Goal: Information Seeking & Learning: Learn about a topic

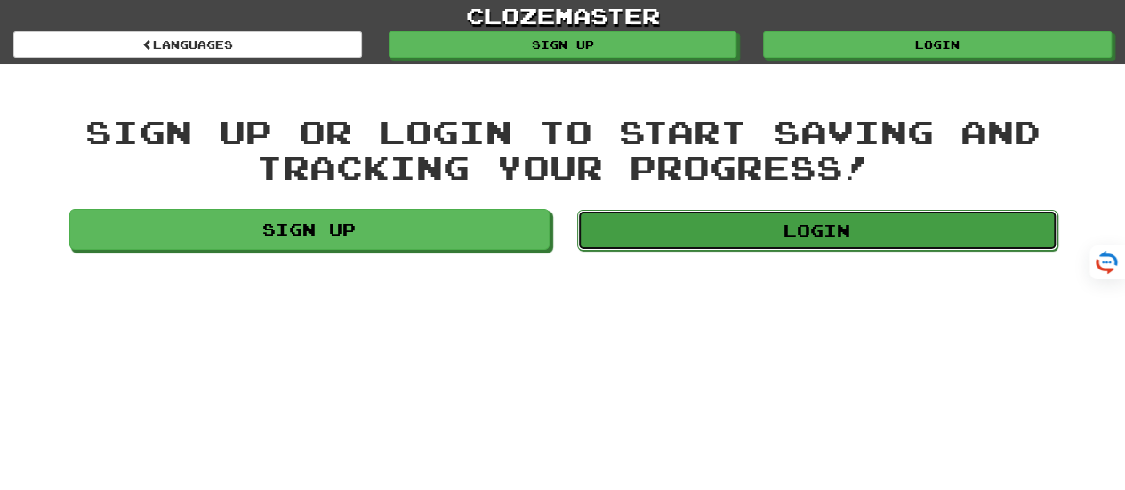
click at [796, 229] on link "Login" at bounding box center [817, 230] width 480 height 41
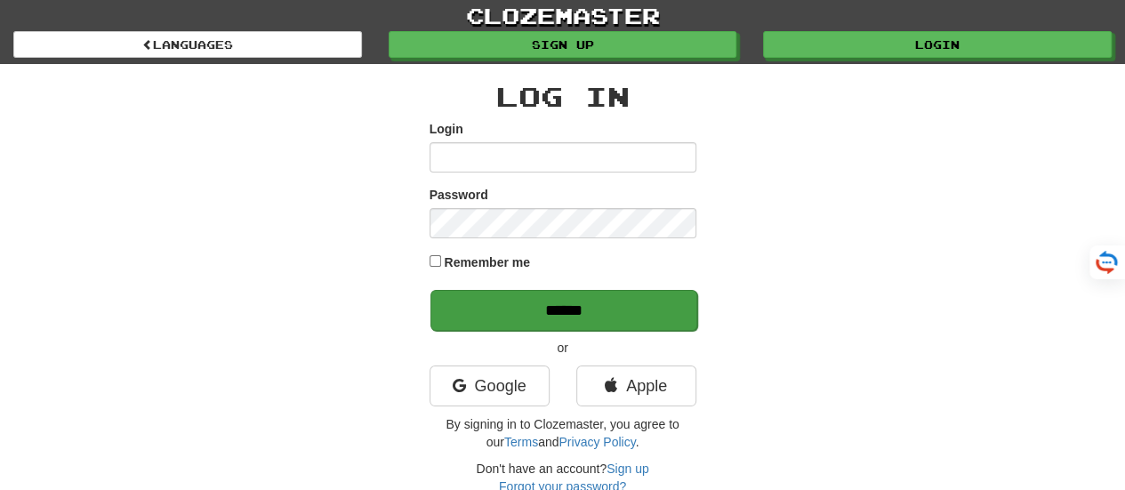
type input "*******"
click at [546, 303] on input "******" at bounding box center [564, 310] width 267 height 41
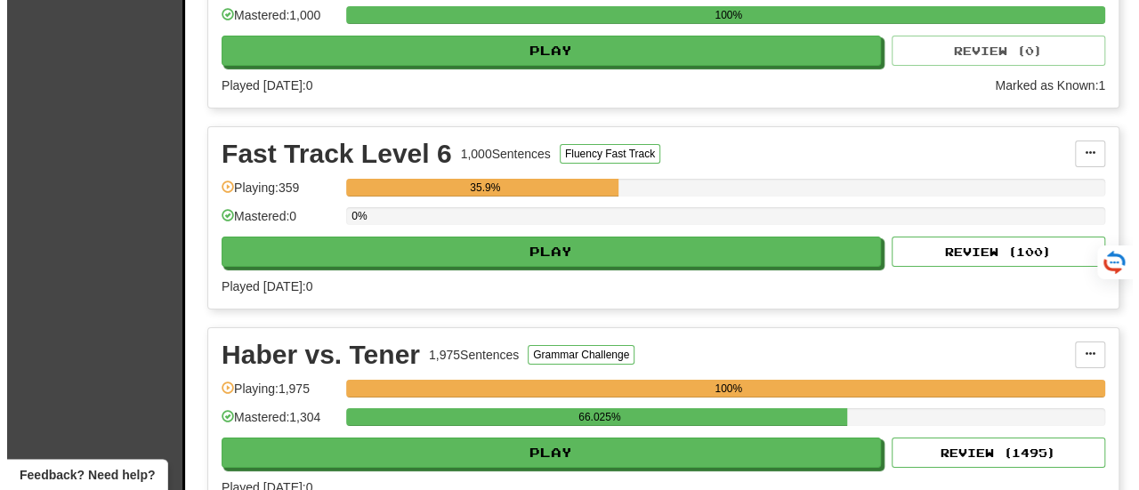
scroll to position [3061, 0]
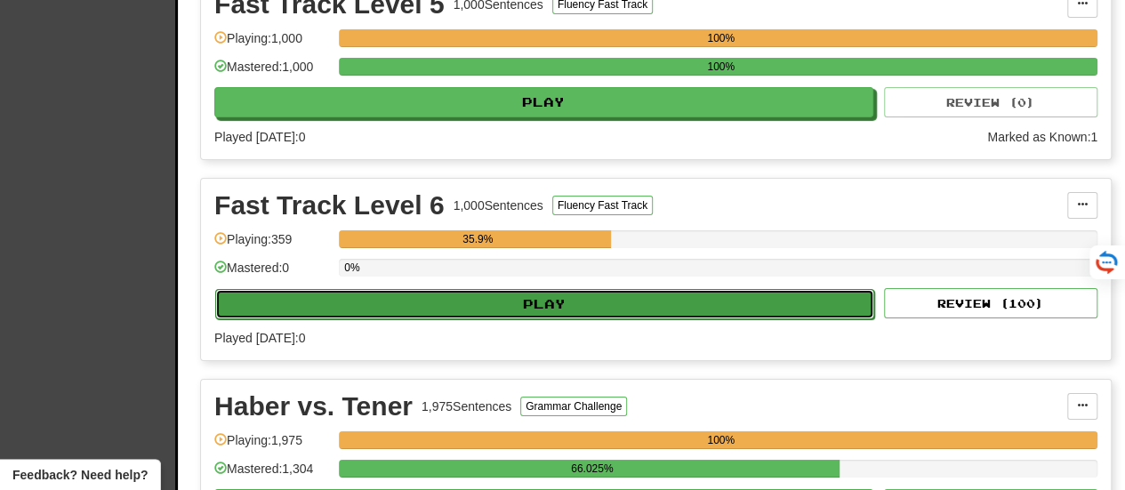
click at [541, 289] on button "Play" at bounding box center [544, 304] width 659 height 30
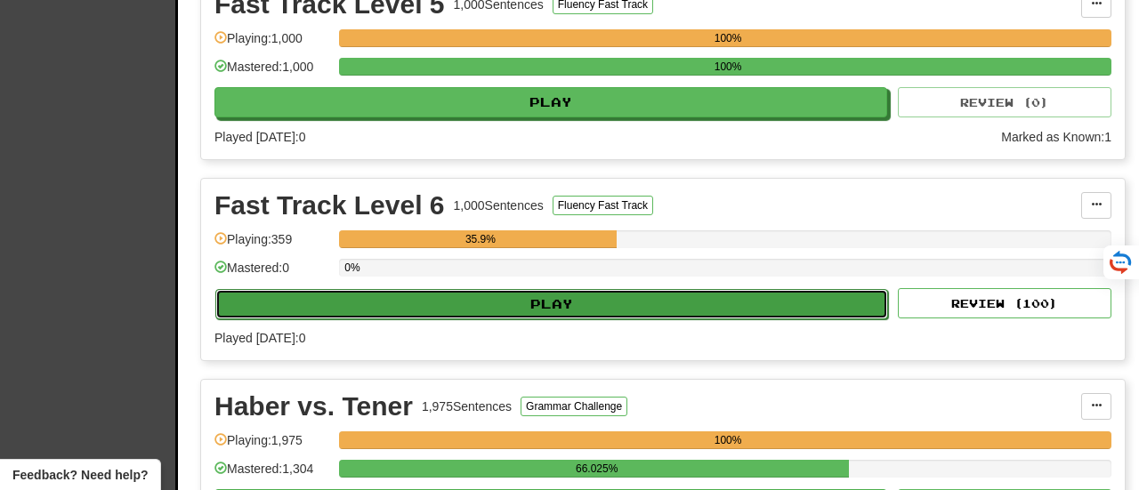
select select "**"
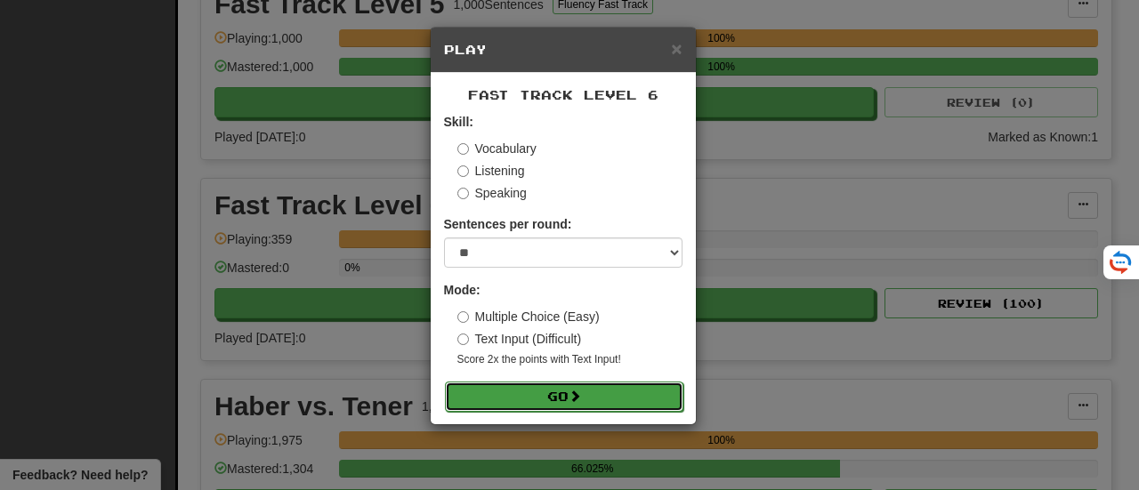
click at [532, 392] on button "Go" at bounding box center [564, 397] width 238 height 30
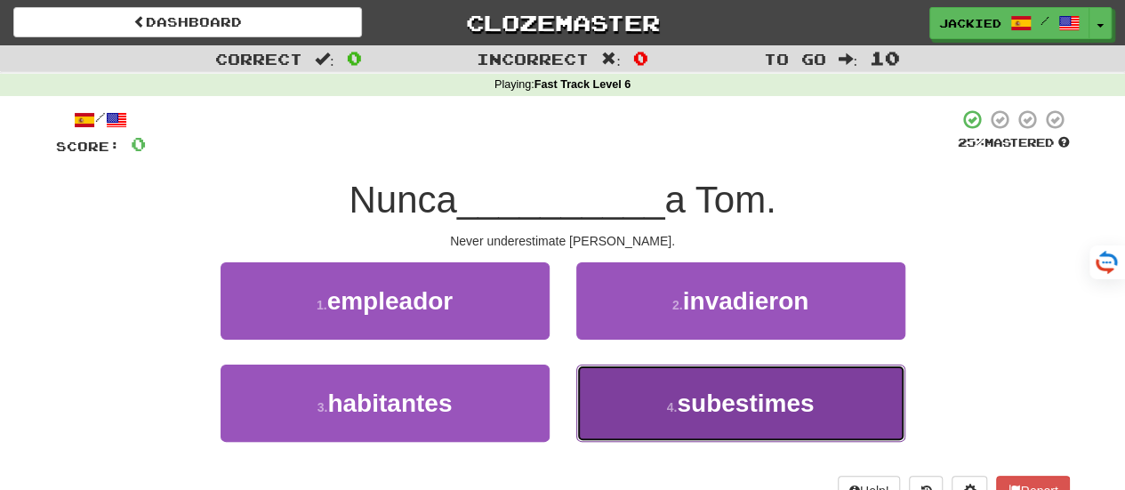
click at [621, 394] on button "4 . subestimes" at bounding box center [740, 403] width 329 height 77
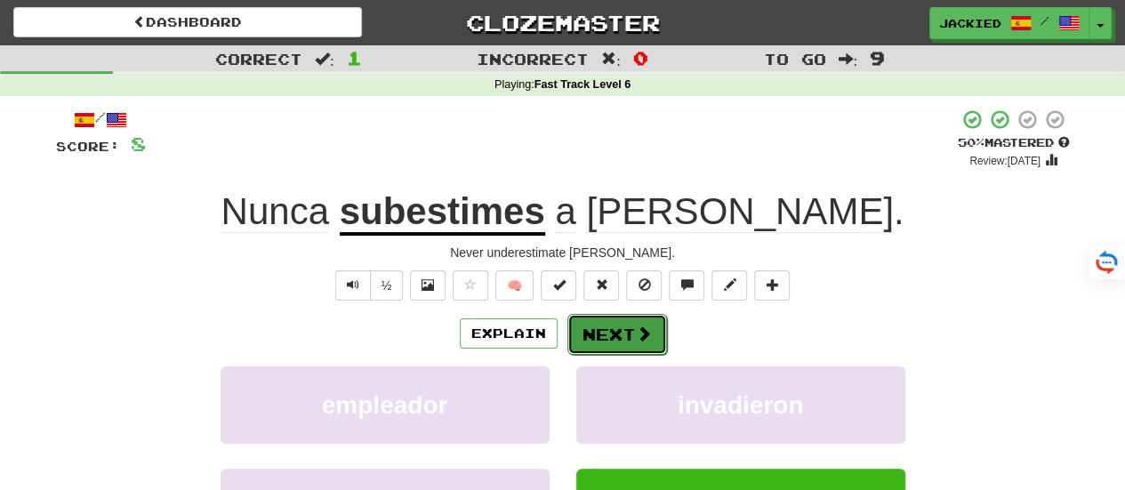
click at [599, 329] on button "Next" at bounding box center [618, 334] width 100 height 41
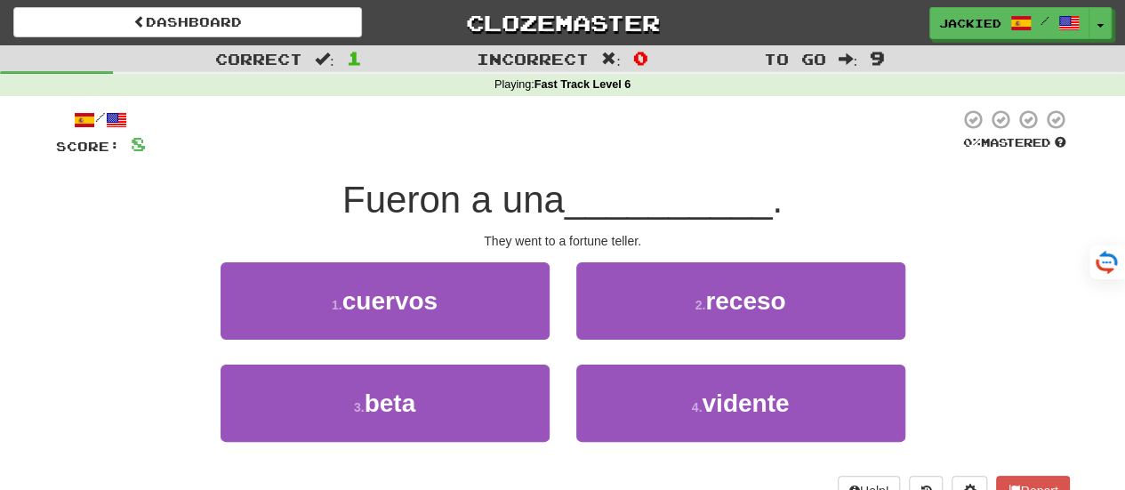
click at [634, 399] on button "4 . vidente" at bounding box center [740, 403] width 329 height 77
click button "Next"
click at [416, 401] on span "hamburguesa" at bounding box center [391, 404] width 52 height 28
click button "Next"
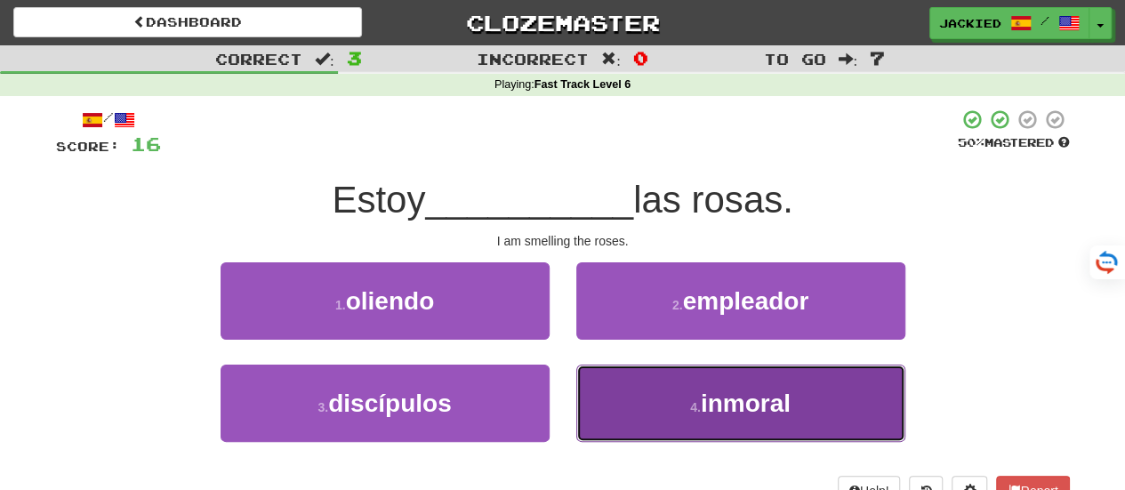
click at [719, 366] on button "4 . inmoral" at bounding box center [740, 403] width 329 height 77
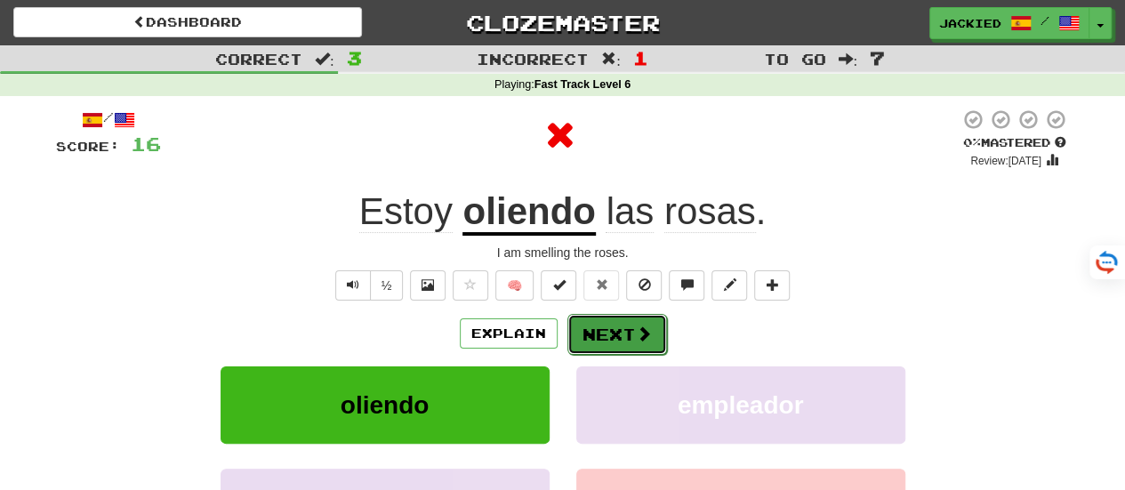
click at [602, 326] on button "Next" at bounding box center [618, 334] width 100 height 41
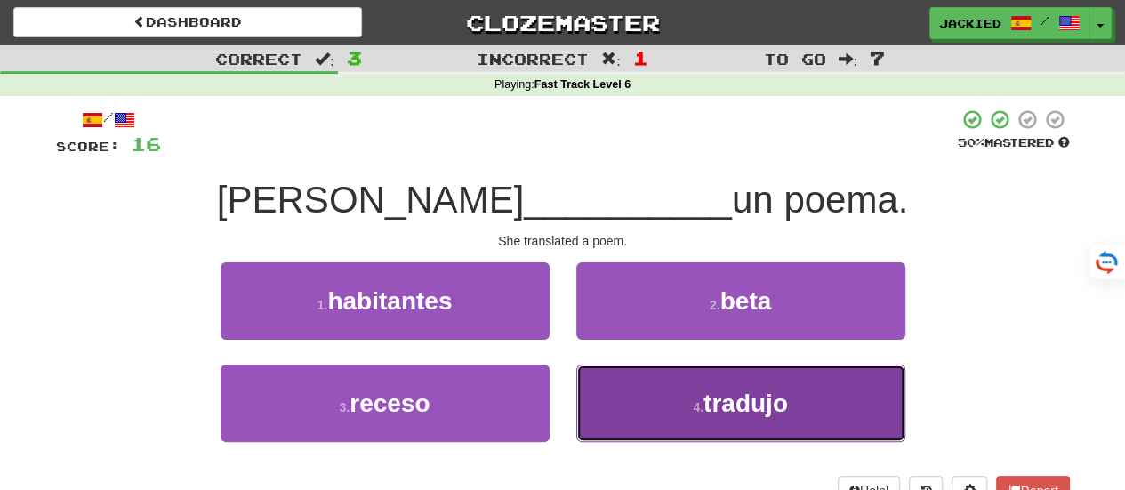
click at [658, 392] on button "4 . tradujo" at bounding box center [740, 403] width 329 height 77
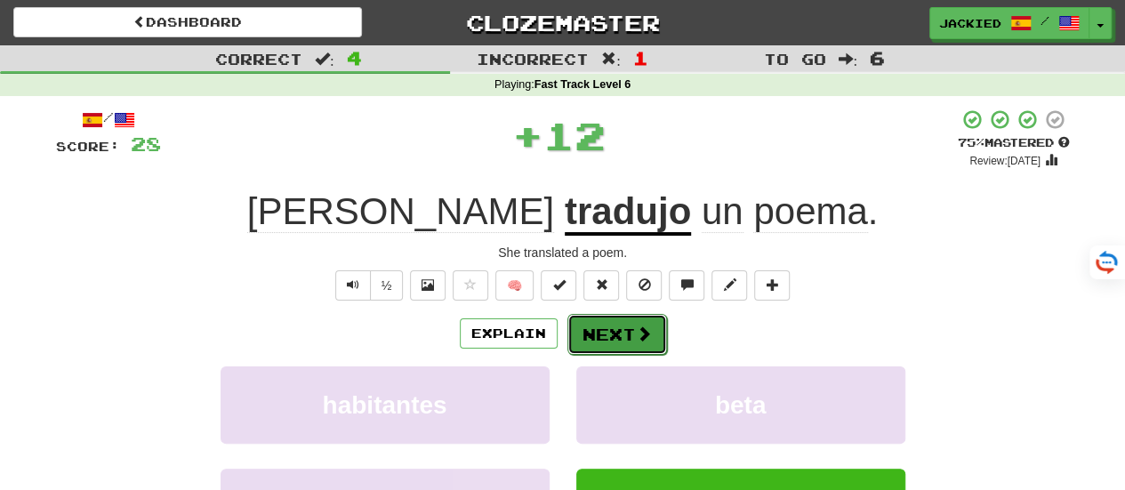
click at [605, 335] on button "Next" at bounding box center [618, 334] width 100 height 41
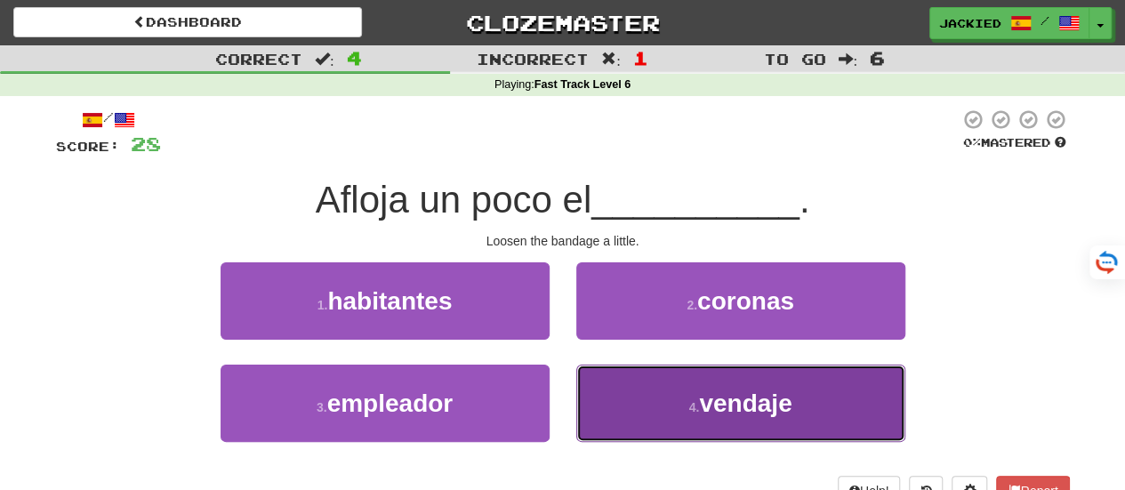
click at [628, 373] on button "4 . vendaje" at bounding box center [740, 403] width 329 height 77
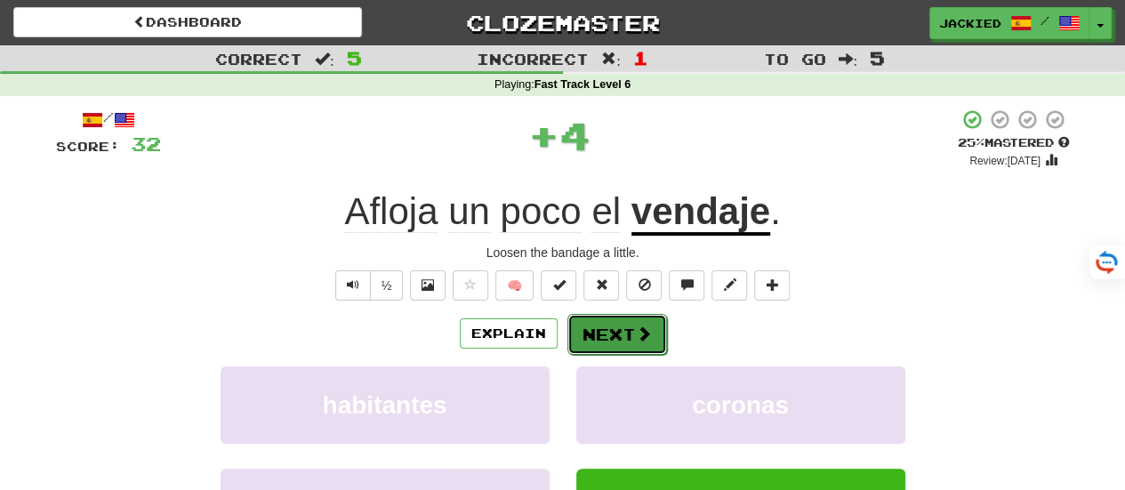
click at [606, 330] on button "Next" at bounding box center [618, 334] width 100 height 41
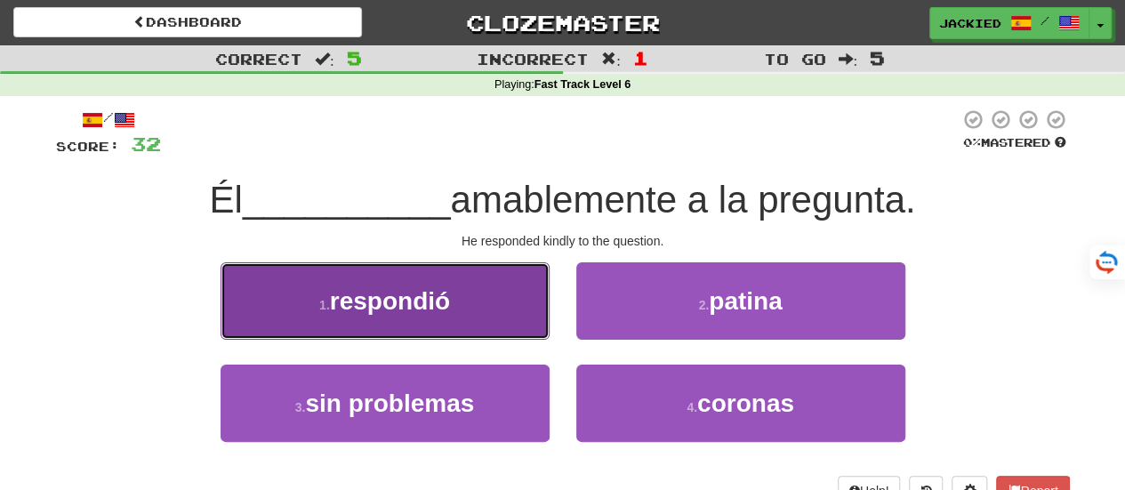
click at [487, 301] on button "1 . respondió" at bounding box center [385, 300] width 329 height 77
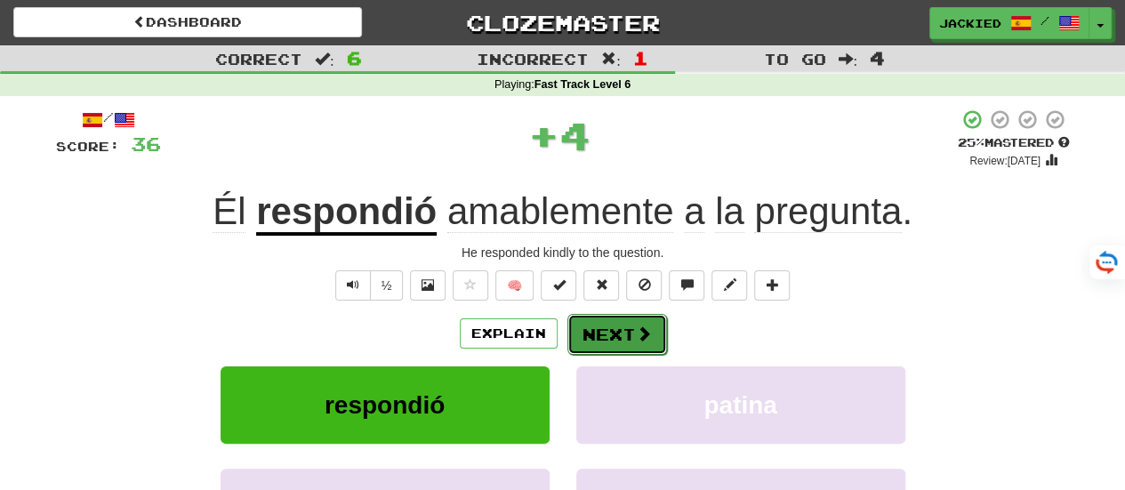
click at [594, 314] on button "Next" at bounding box center [618, 334] width 100 height 41
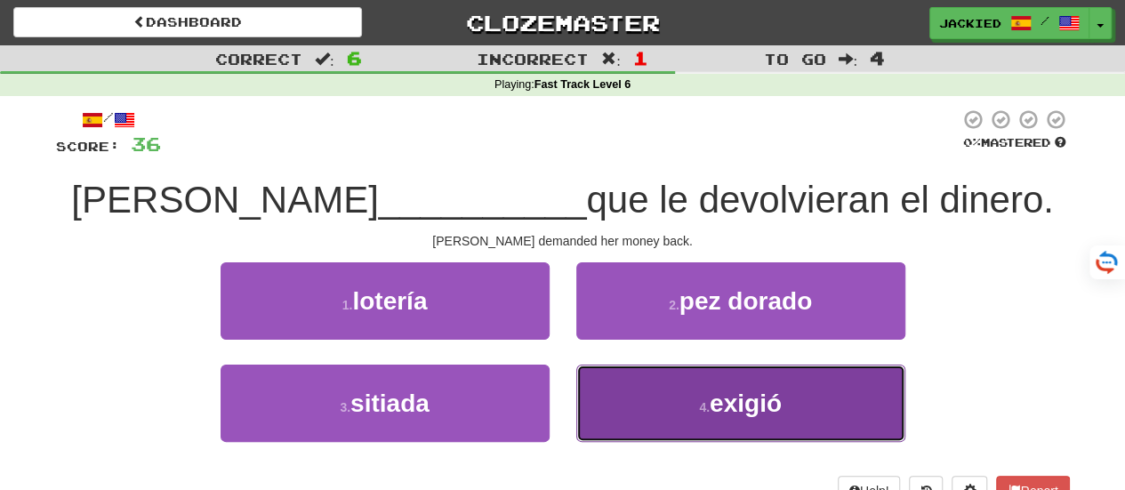
click at [674, 386] on button "4 . exigió" at bounding box center [740, 403] width 329 height 77
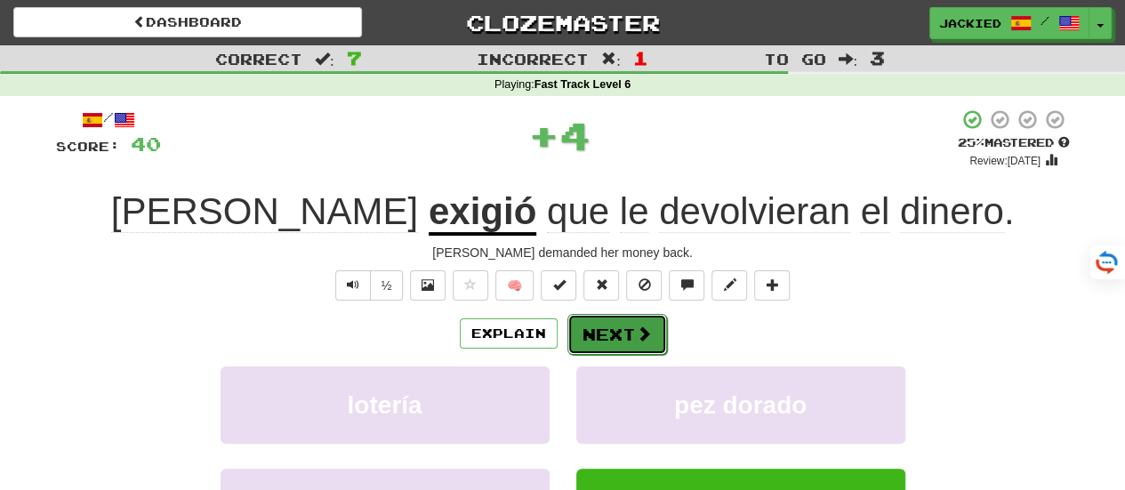
click at [593, 328] on button "Next" at bounding box center [618, 334] width 100 height 41
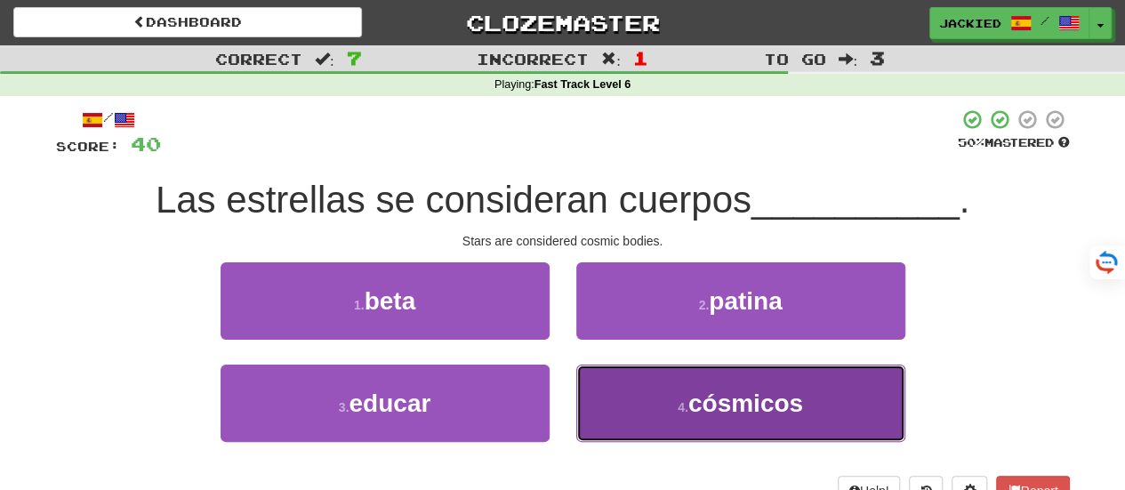
click at [738, 377] on button "4 . cósmicos" at bounding box center [740, 403] width 329 height 77
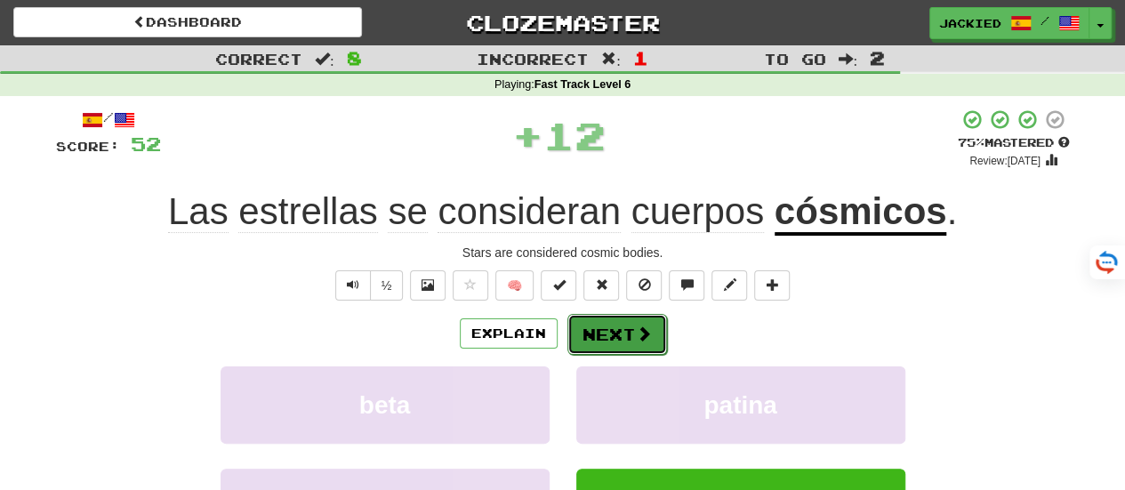
click at [601, 326] on button "Next" at bounding box center [618, 334] width 100 height 41
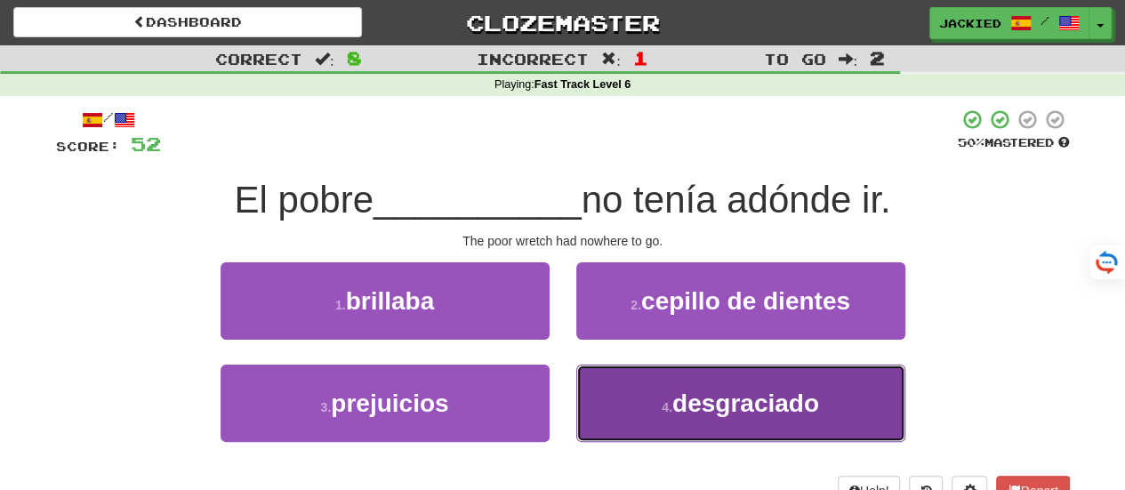
click at [717, 376] on button "4 . desgraciado" at bounding box center [740, 403] width 329 height 77
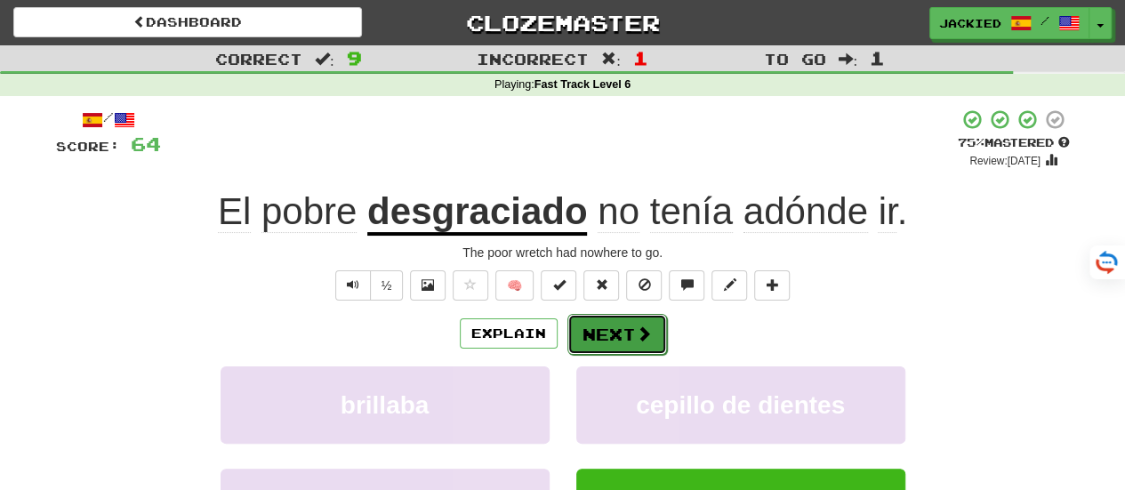
click at [612, 334] on button "Next" at bounding box center [618, 334] width 100 height 41
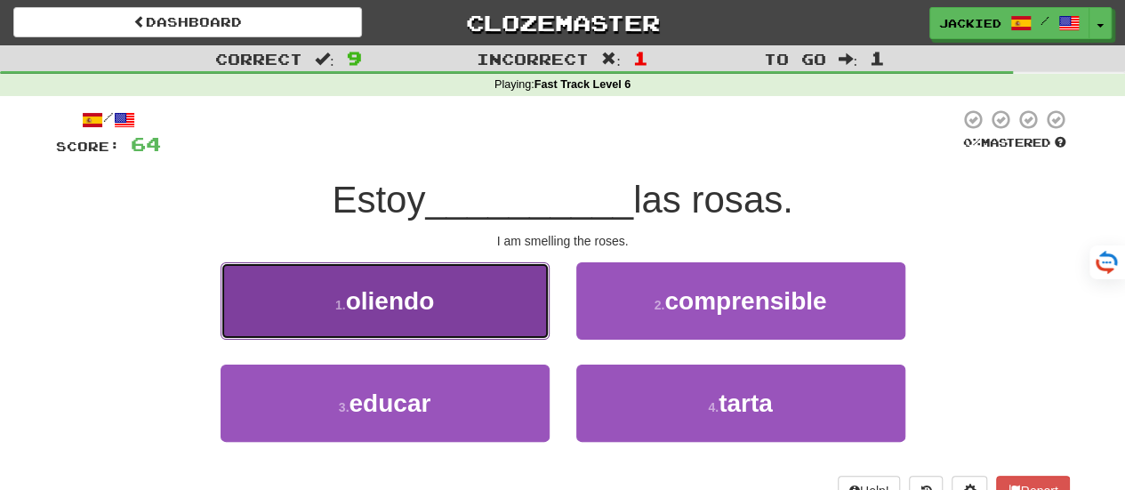
click at [487, 304] on button "1 . oliendo" at bounding box center [385, 300] width 329 height 77
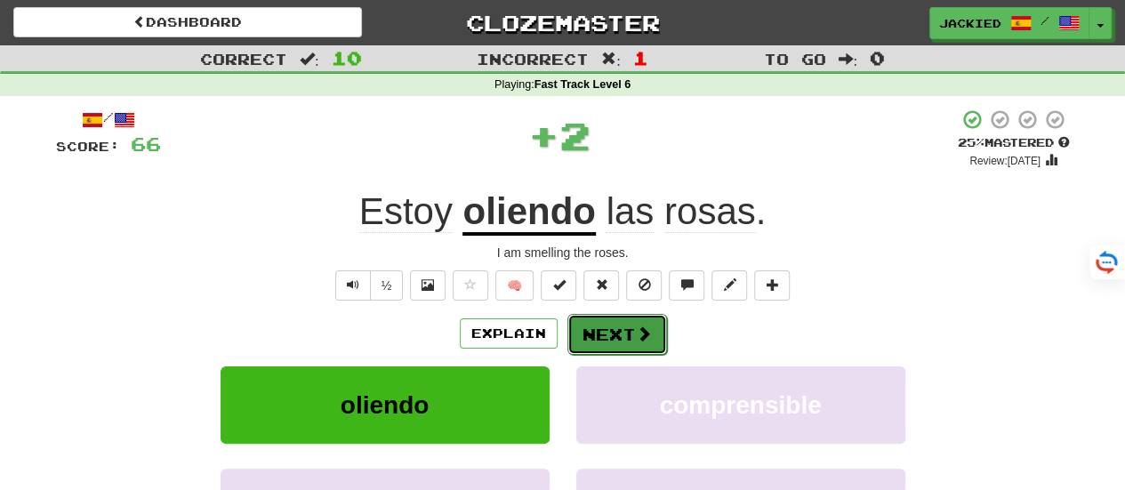
click at [605, 318] on button "Next" at bounding box center [618, 334] width 100 height 41
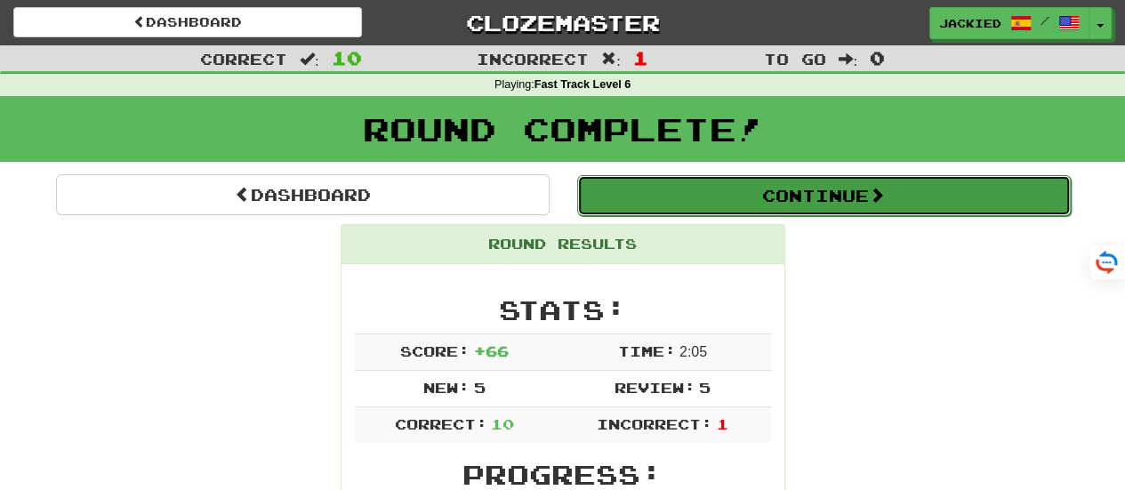
click at [758, 189] on button "Continue" at bounding box center [824, 195] width 494 height 41
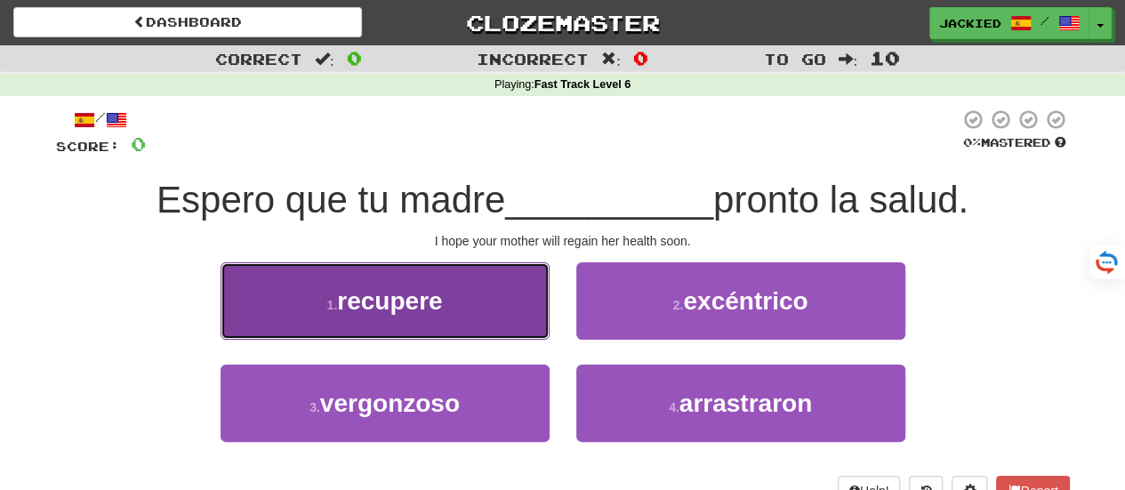
click at [496, 302] on button "1 . recupere" at bounding box center [385, 300] width 329 height 77
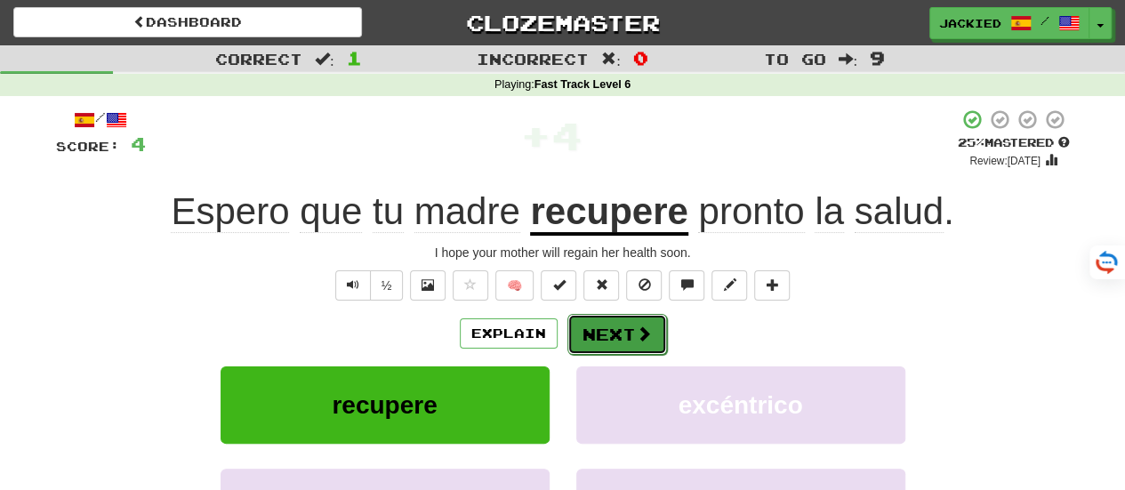
click at [616, 329] on button "Next" at bounding box center [618, 334] width 100 height 41
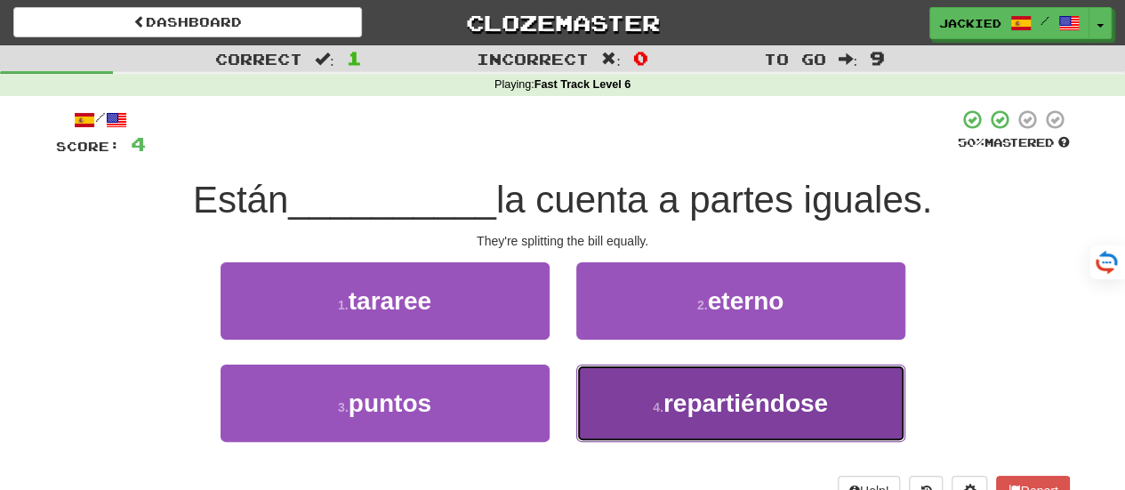
click at [680, 400] on span "repartiéndose" at bounding box center [746, 404] width 165 height 28
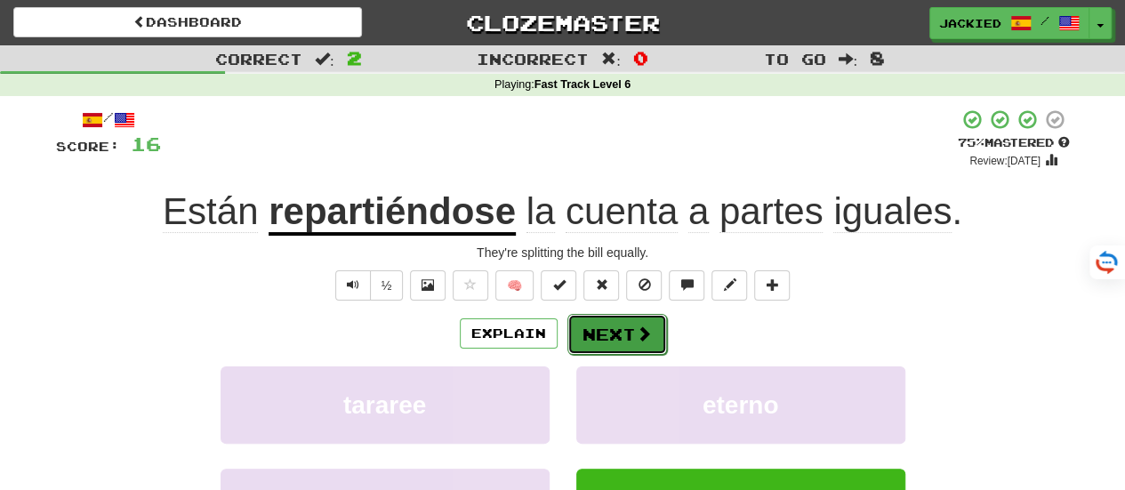
click at [601, 333] on button "Next" at bounding box center [618, 334] width 100 height 41
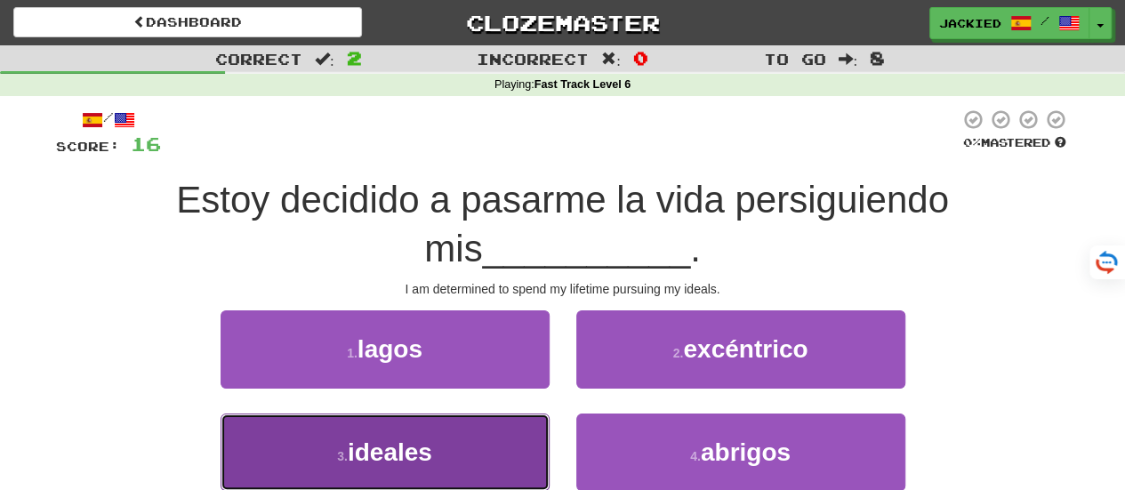
click at [486, 428] on button "3 . ideales" at bounding box center [385, 452] width 329 height 77
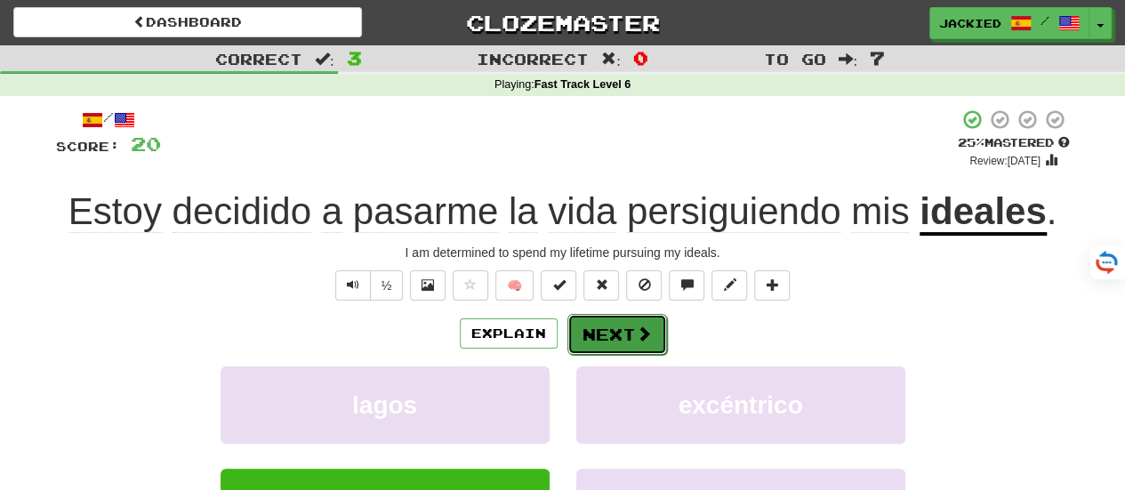
click at [616, 327] on button "Next" at bounding box center [618, 334] width 100 height 41
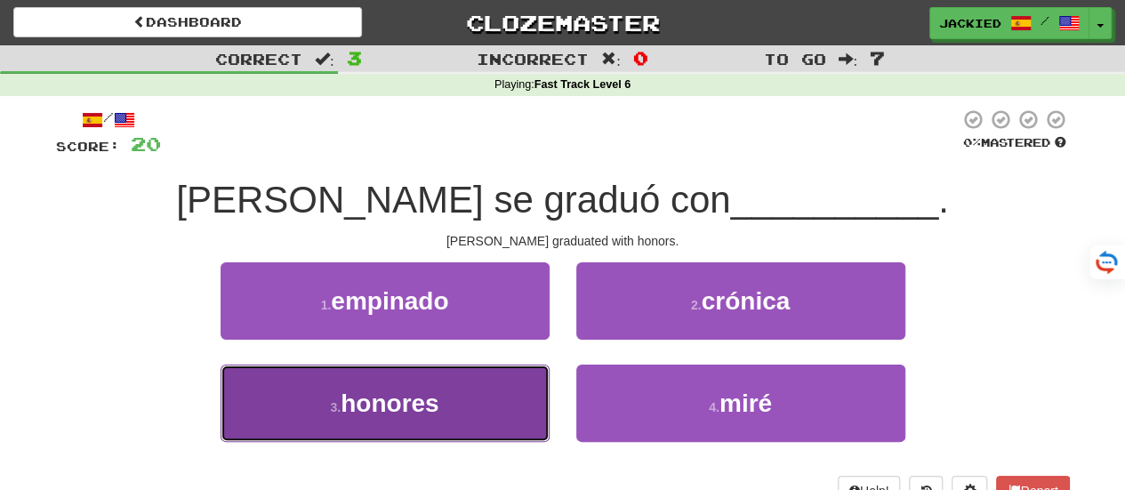
click at [447, 380] on button "3 . honores" at bounding box center [385, 403] width 329 height 77
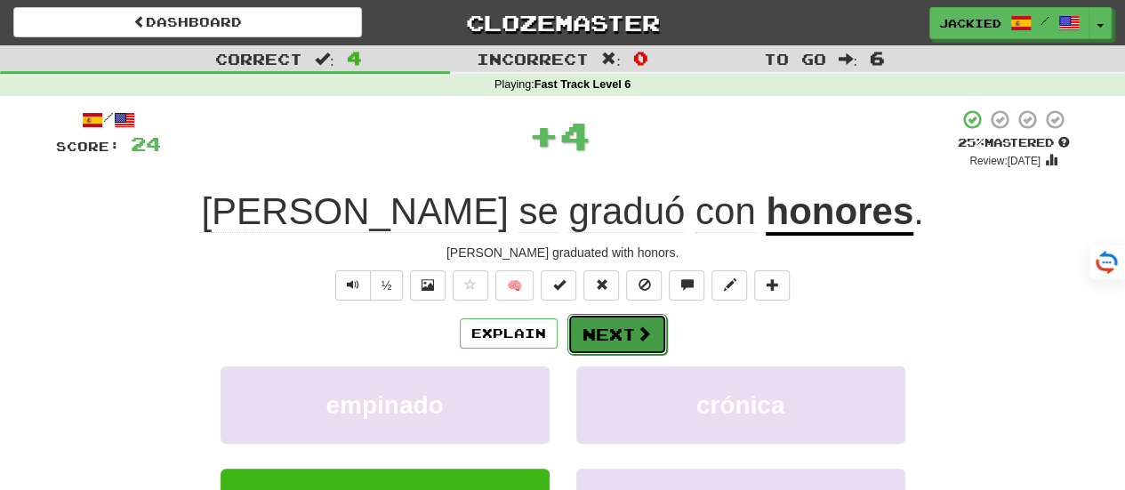
click at [601, 330] on button "Next" at bounding box center [618, 334] width 100 height 41
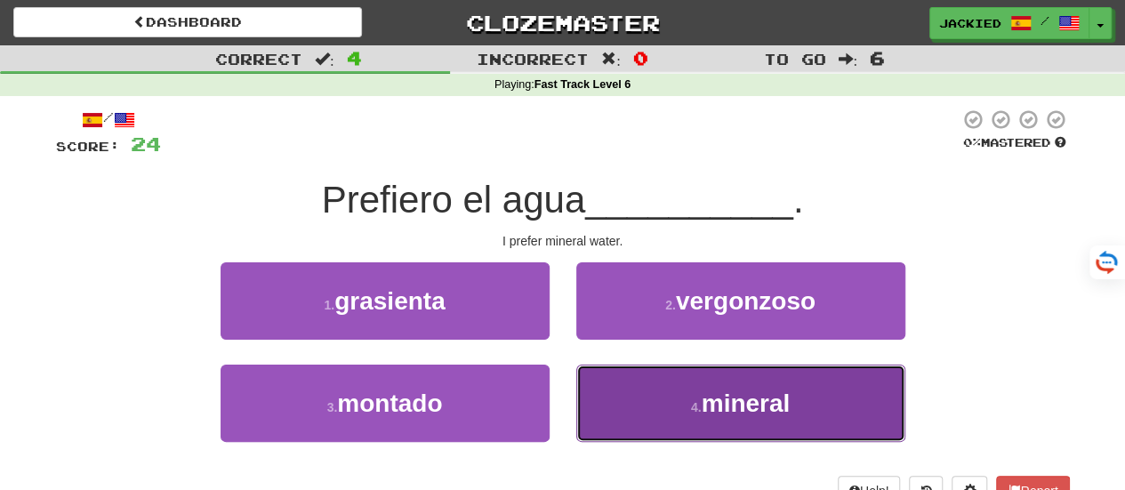
click at [649, 391] on button "4 . mineral" at bounding box center [740, 403] width 329 height 77
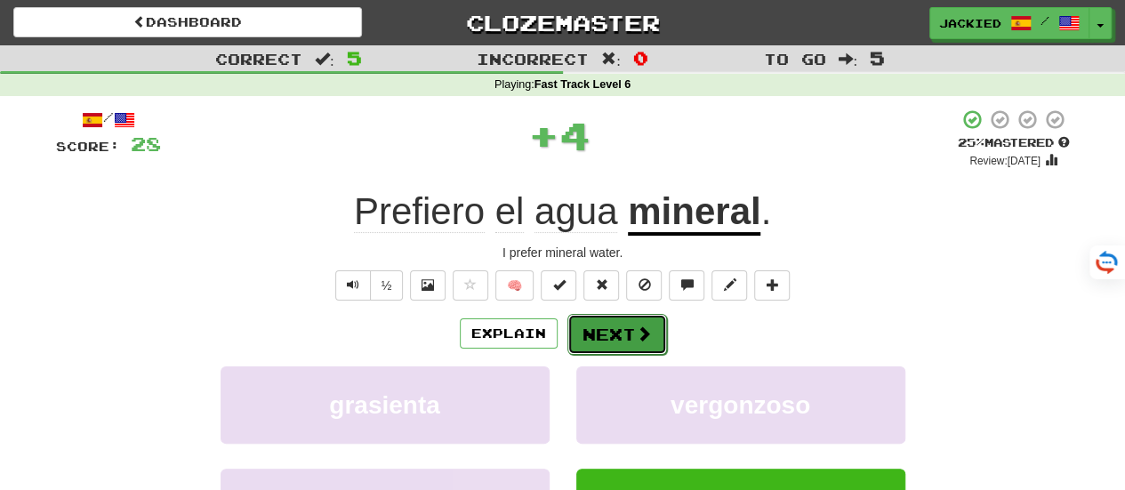
click at [608, 335] on button "Next" at bounding box center [618, 334] width 100 height 41
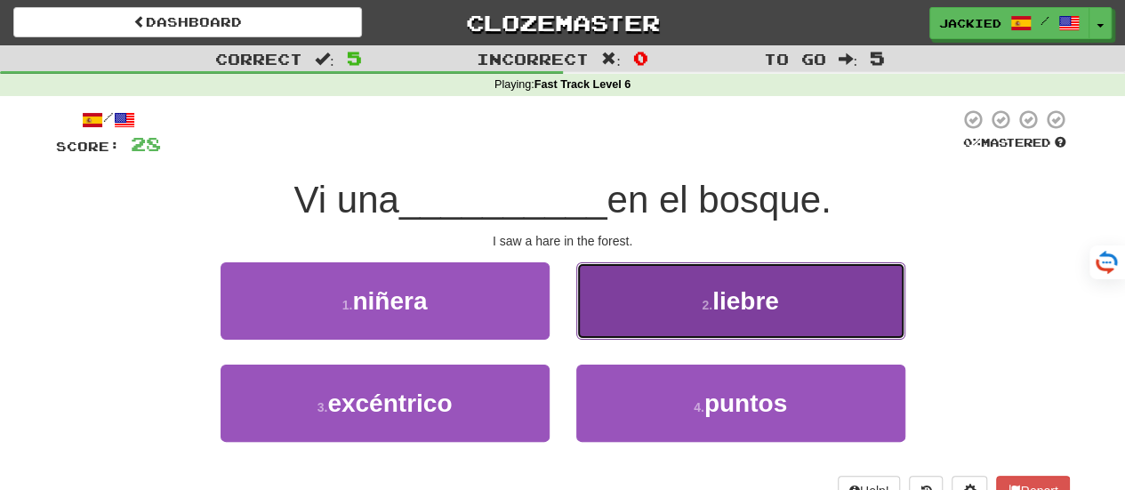
click at [794, 302] on button "2 . liebre" at bounding box center [740, 300] width 329 height 77
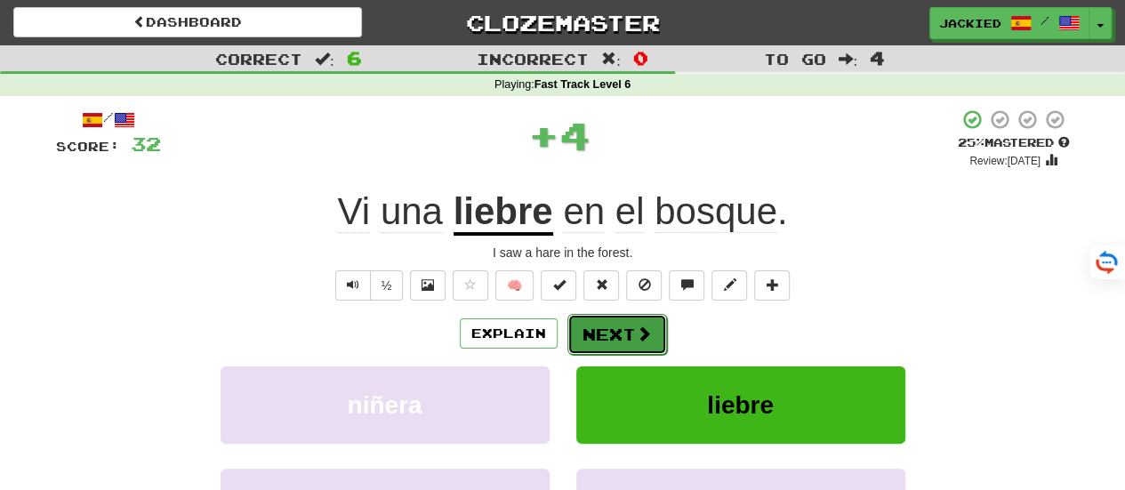
click at [624, 326] on button "Next" at bounding box center [618, 334] width 100 height 41
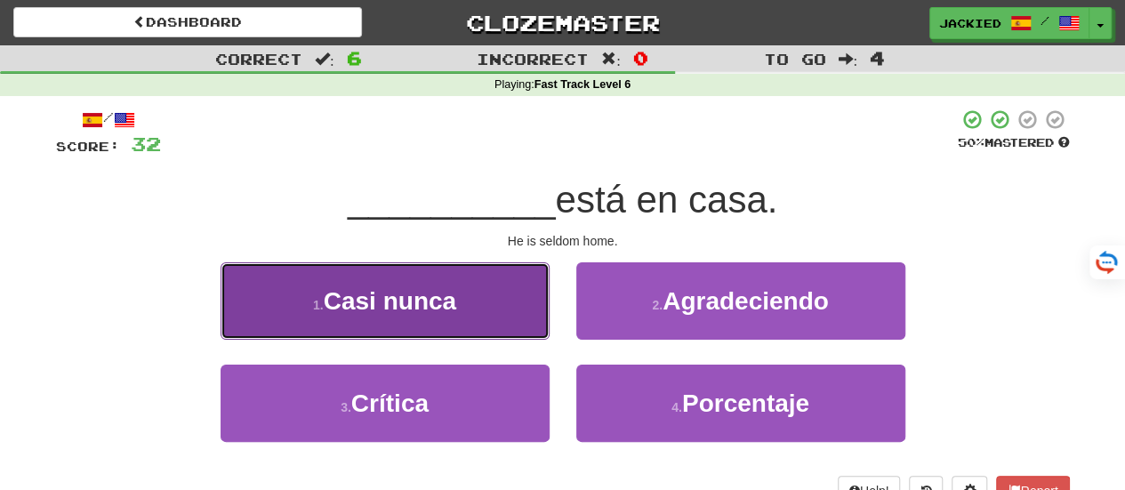
click at [504, 293] on button "1 . Casi nunca" at bounding box center [385, 300] width 329 height 77
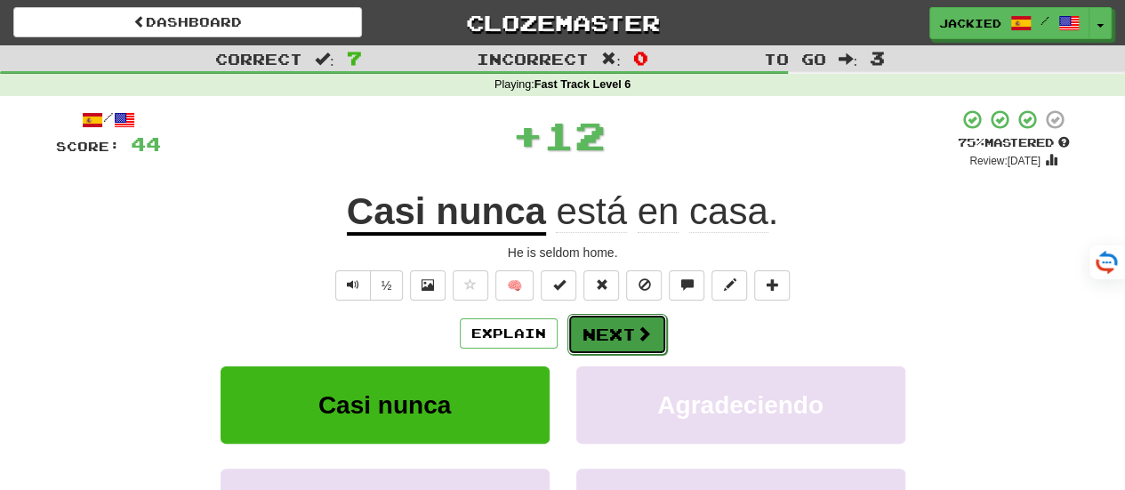
click at [597, 316] on button "Next" at bounding box center [618, 334] width 100 height 41
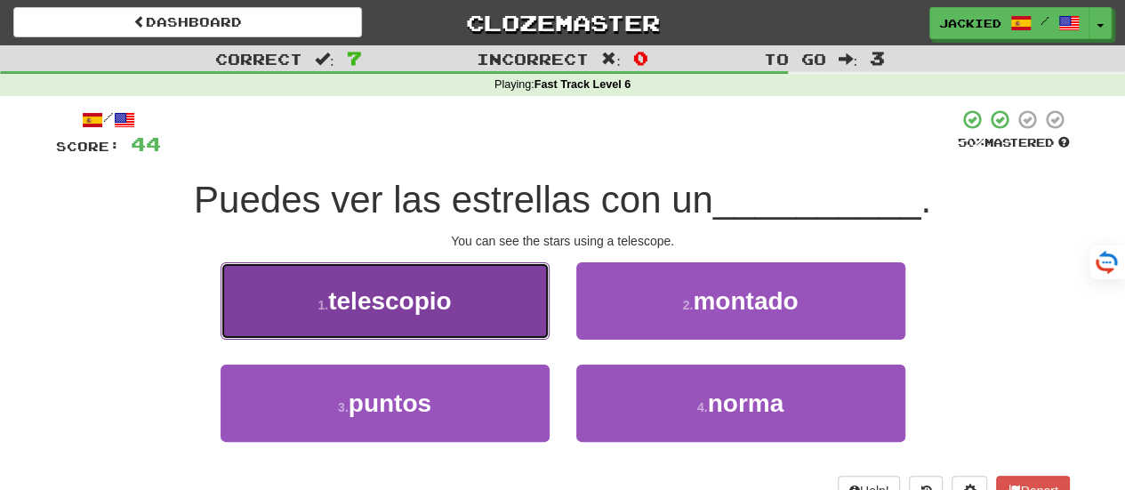
click at [473, 270] on button "1 . telescopio" at bounding box center [385, 300] width 329 height 77
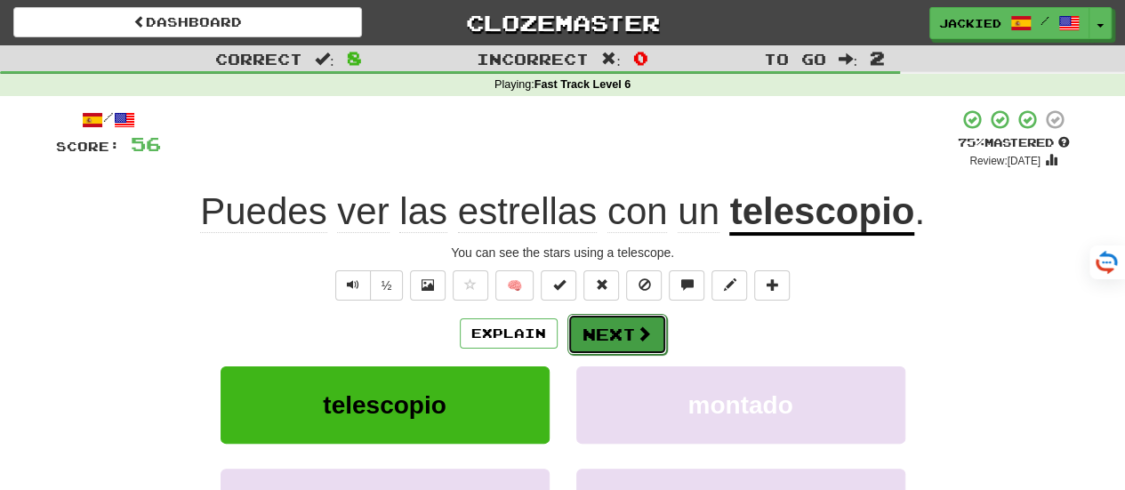
click at [604, 334] on button "Next" at bounding box center [618, 334] width 100 height 41
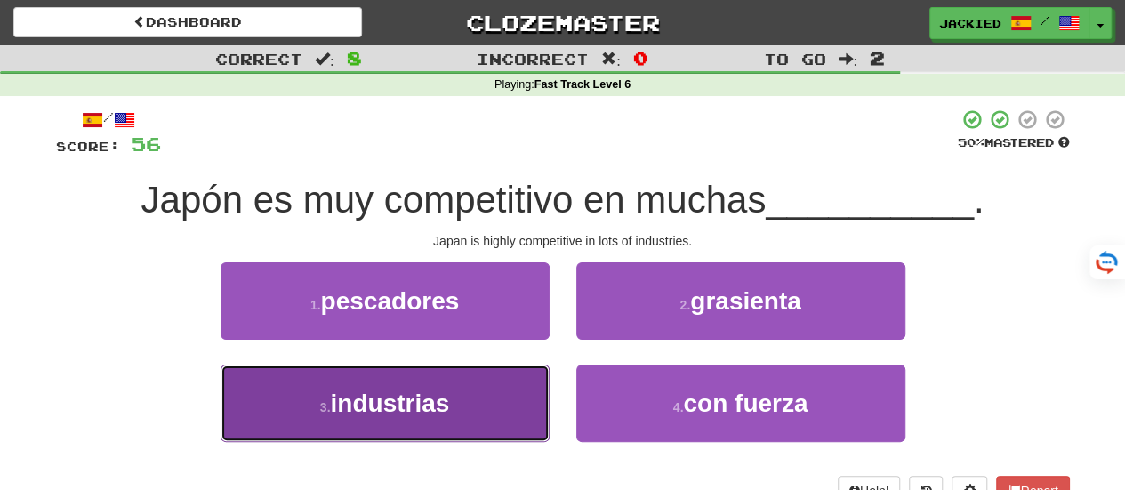
click at [450, 371] on button "3 . industrias" at bounding box center [385, 403] width 329 height 77
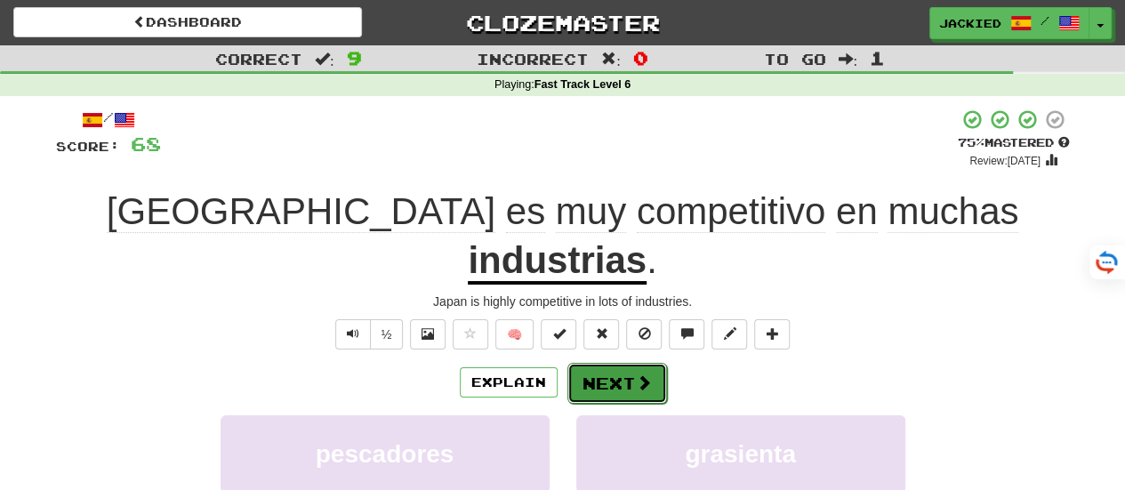
click at [601, 363] on button "Next" at bounding box center [618, 383] width 100 height 41
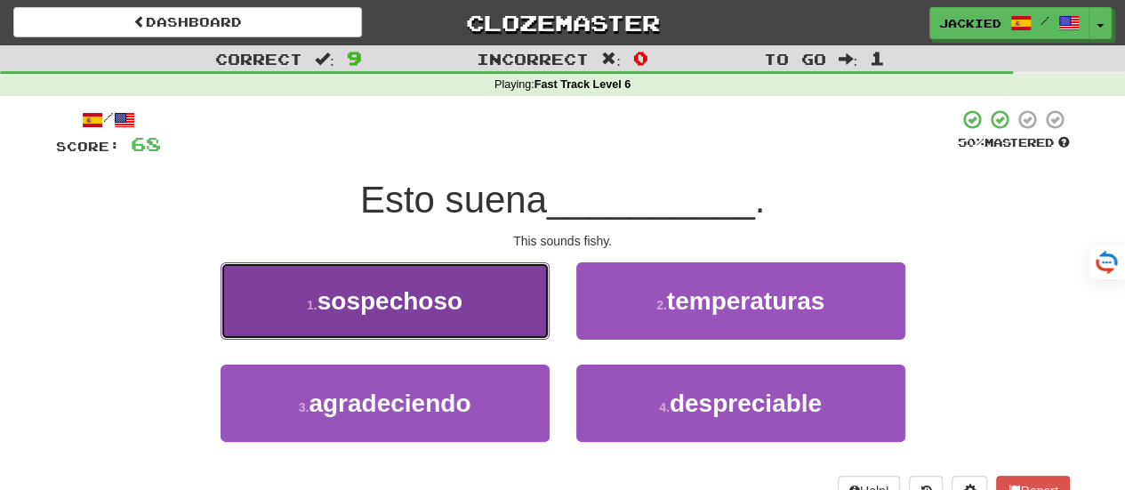
click at [402, 287] on span "sospechoso" at bounding box center [390, 301] width 145 height 28
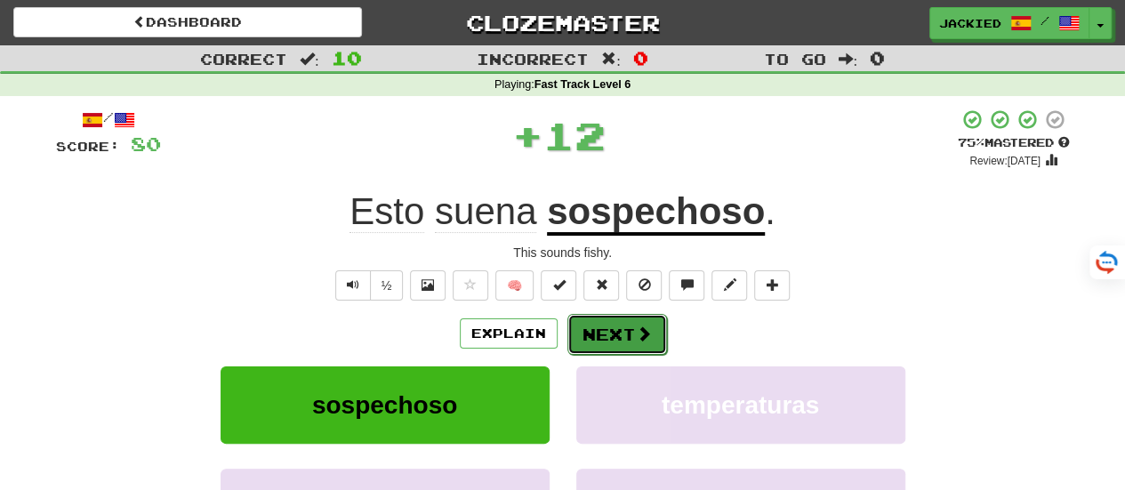
click at [611, 338] on button "Next" at bounding box center [618, 334] width 100 height 41
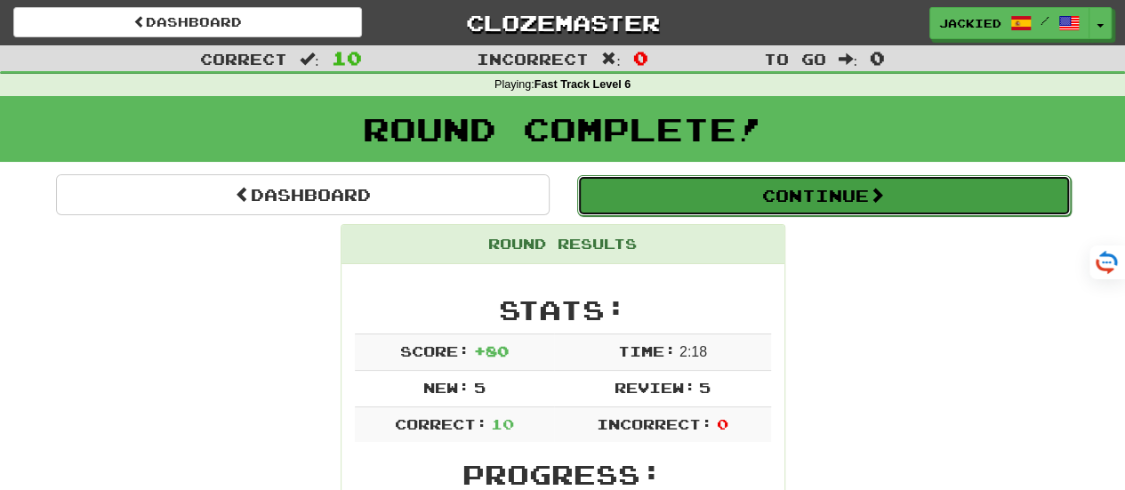
click at [759, 189] on button "Continue" at bounding box center [824, 195] width 494 height 41
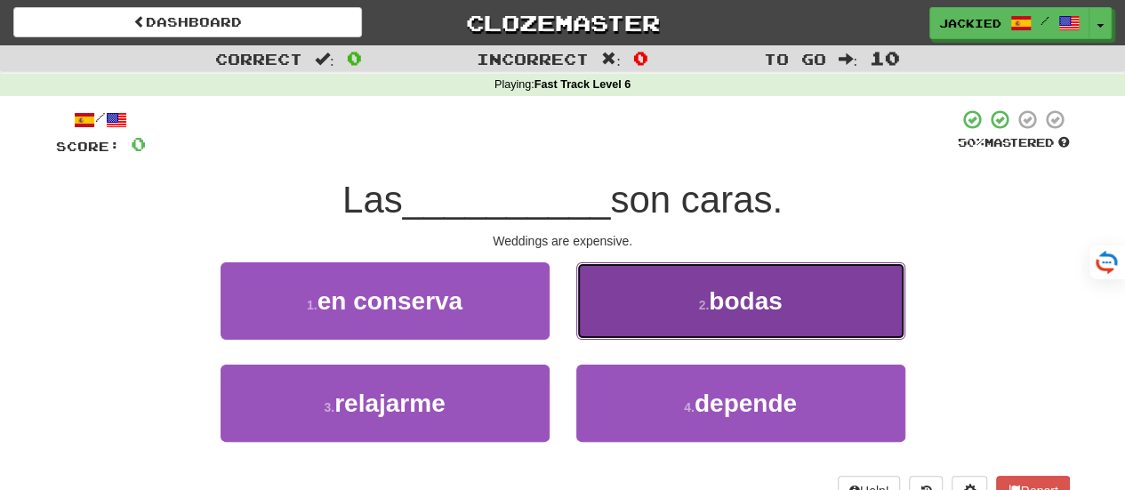
click at [800, 299] on button "2 . bodas" at bounding box center [740, 300] width 329 height 77
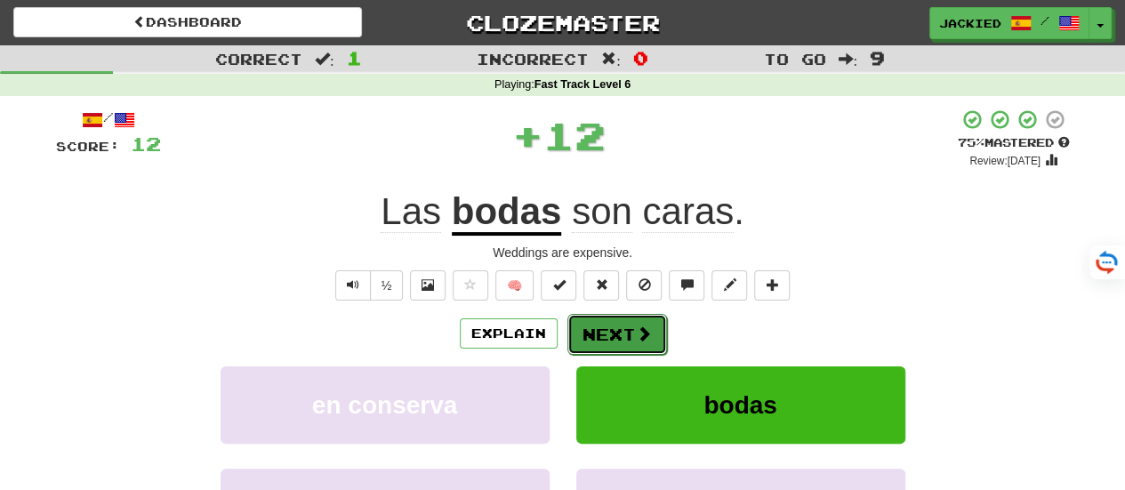
click at [586, 326] on button "Next" at bounding box center [618, 334] width 100 height 41
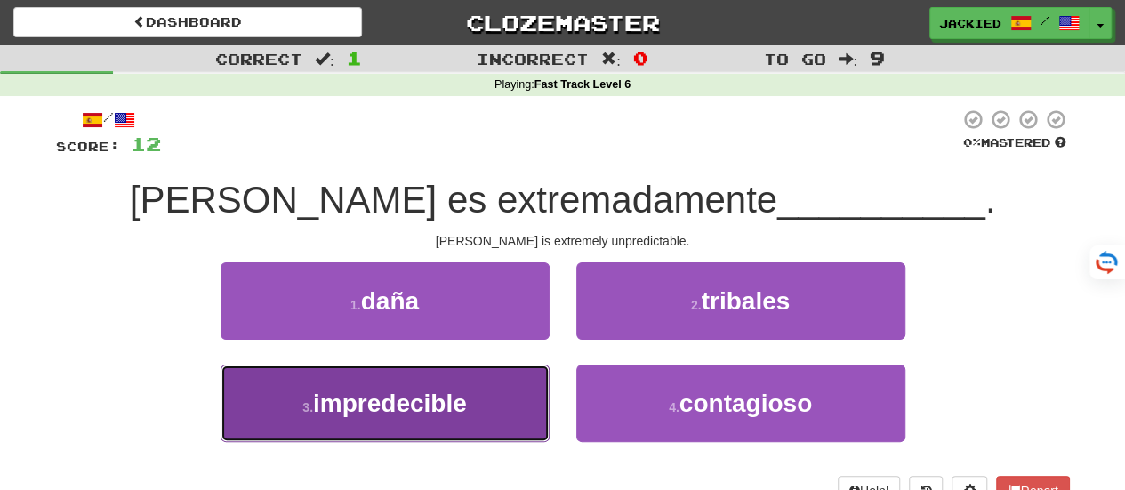
click at [481, 365] on button "3 . impredecible" at bounding box center [385, 403] width 329 height 77
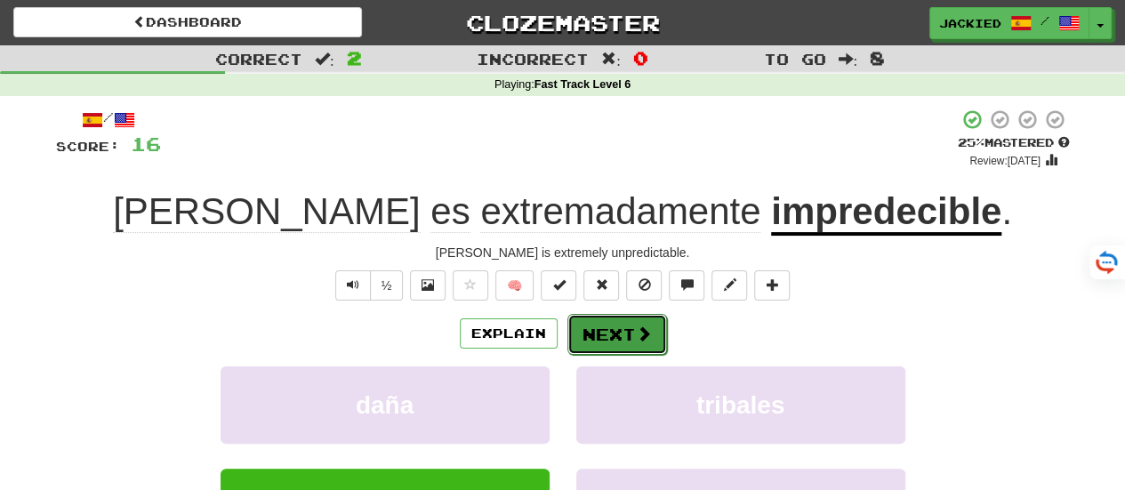
click at [601, 321] on button "Next" at bounding box center [618, 334] width 100 height 41
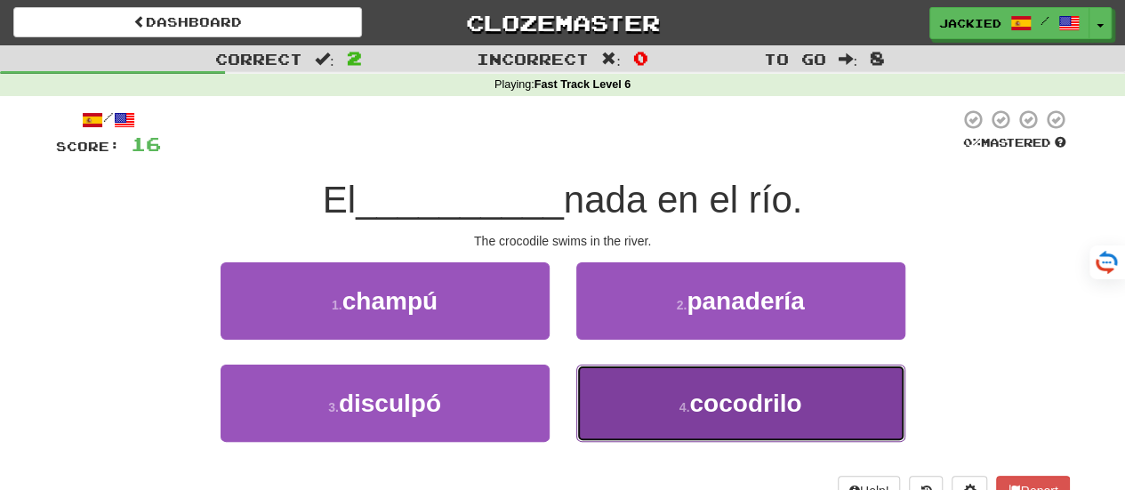
click at [621, 377] on button "4 . cocodrilo" at bounding box center [740, 403] width 329 height 77
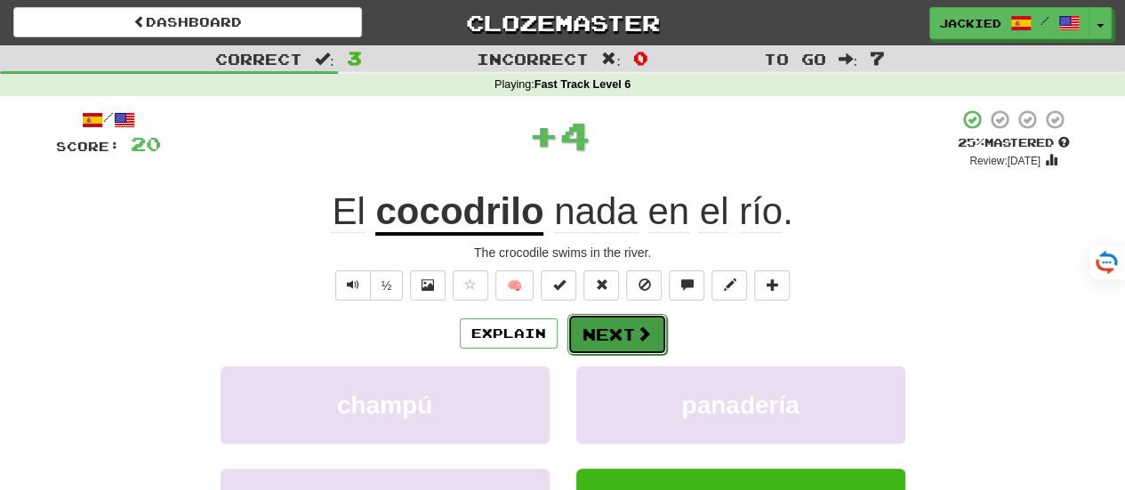
click at [595, 323] on button "Next" at bounding box center [618, 334] width 100 height 41
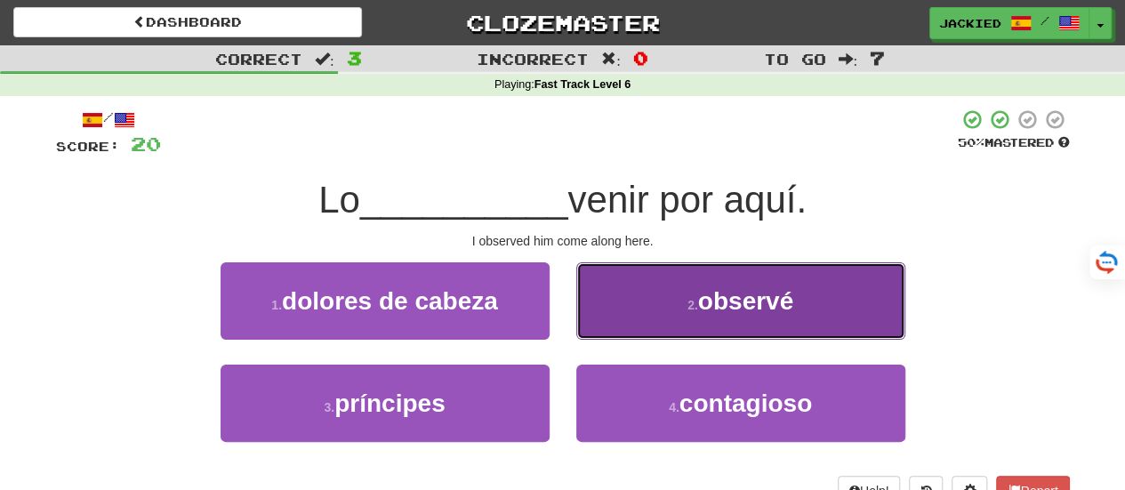
click at [638, 302] on button "2 . observé" at bounding box center [740, 300] width 329 height 77
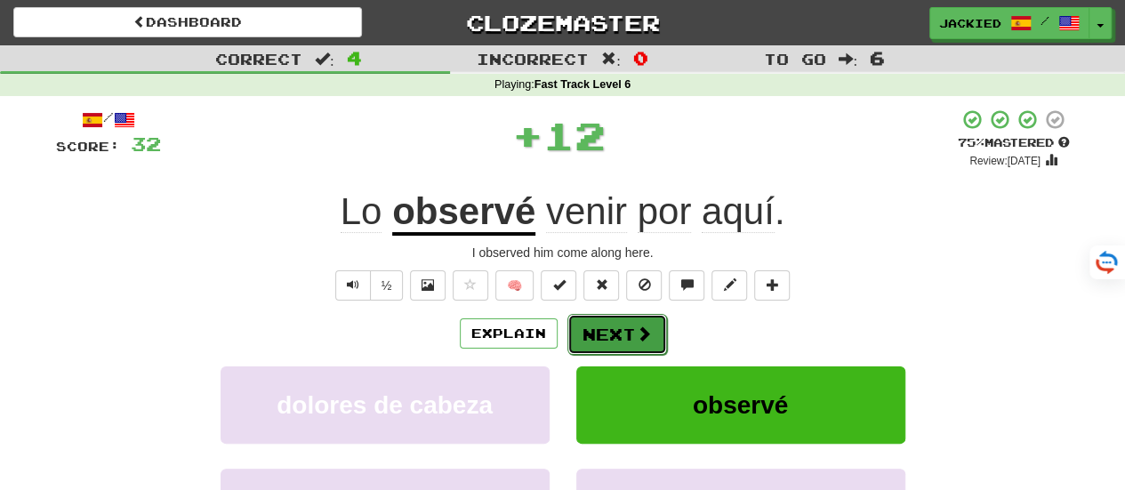
click at [596, 338] on button "Next" at bounding box center [618, 334] width 100 height 41
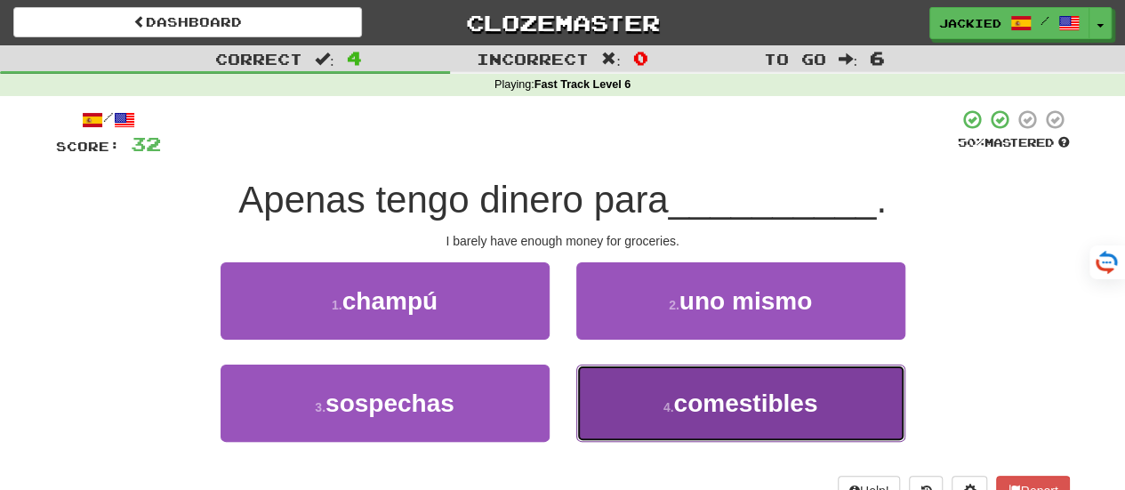
click at [706, 391] on span "comestibles" at bounding box center [745, 404] width 144 height 28
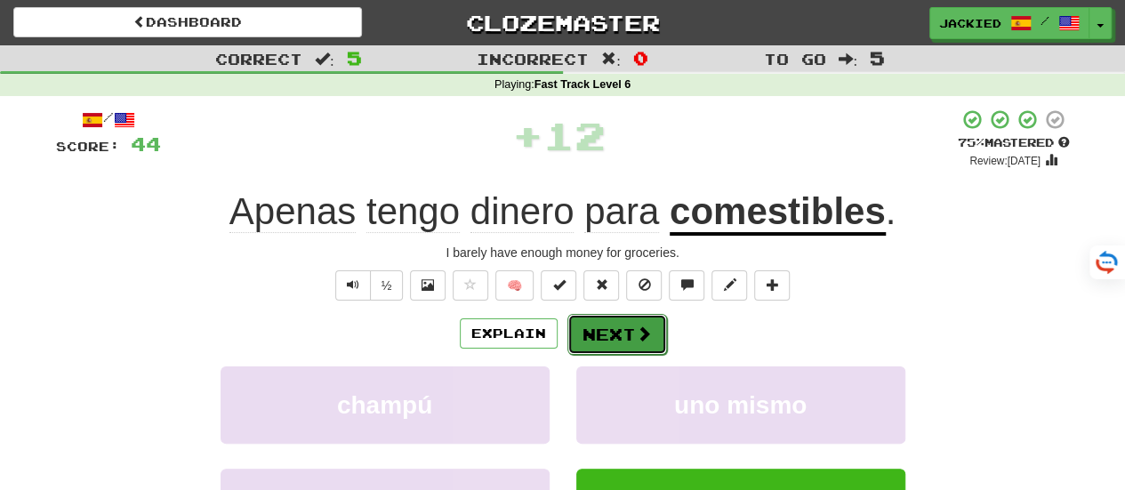
click at [592, 323] on button "Next" at bounding box center [618, 334] width 100 height 41
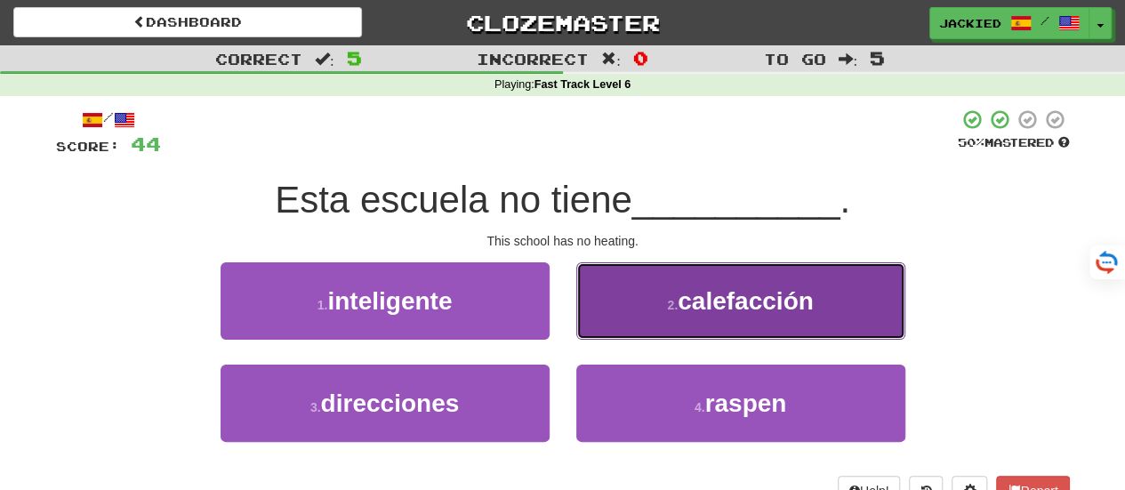
click at [686, 313] on span "calefacción" at bounding box center [746, 301] width 136 height 28
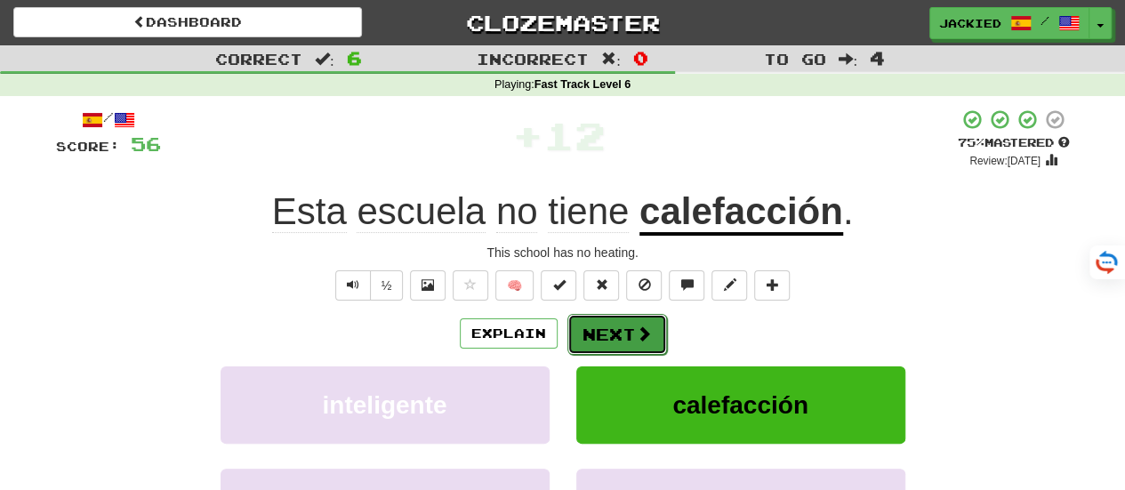
click at [581, 327] on button "Next" at bounding box center [618, 334] width 100 height 41
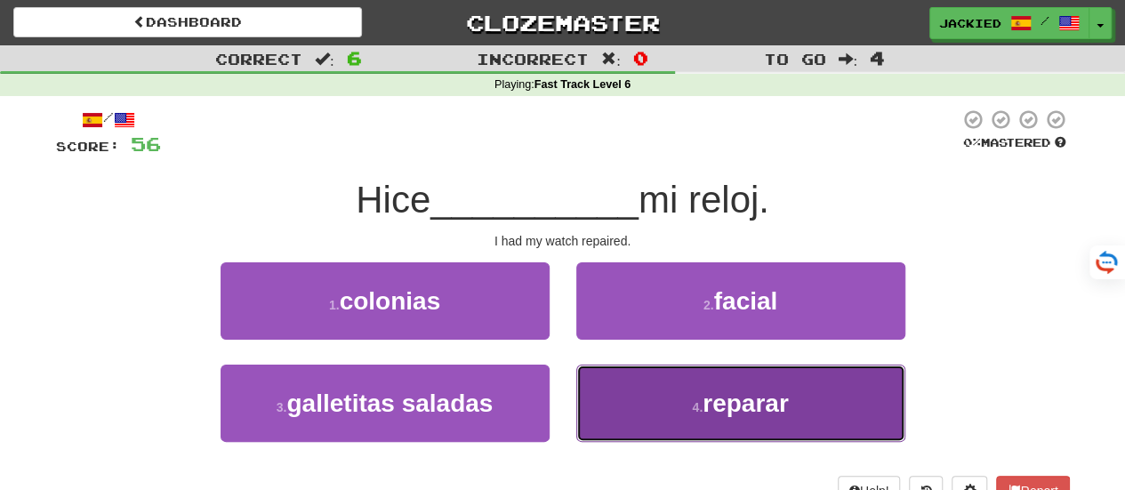
click at [781, 393] on span "reparar" at bounding box center [746, 404] width 86 height 28
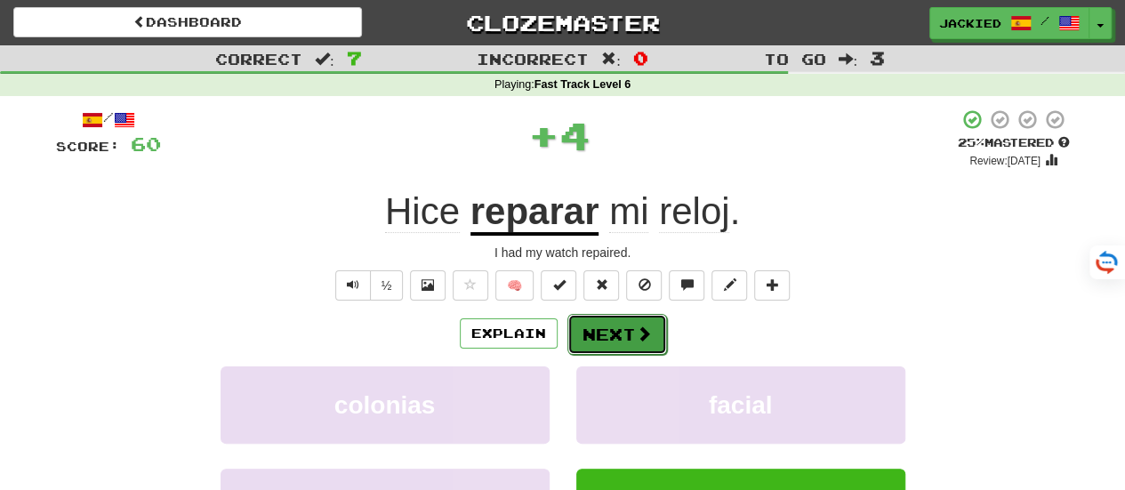
click at [617, 332] on button "Next" at bounding box center [618, 334] width 100 height 41
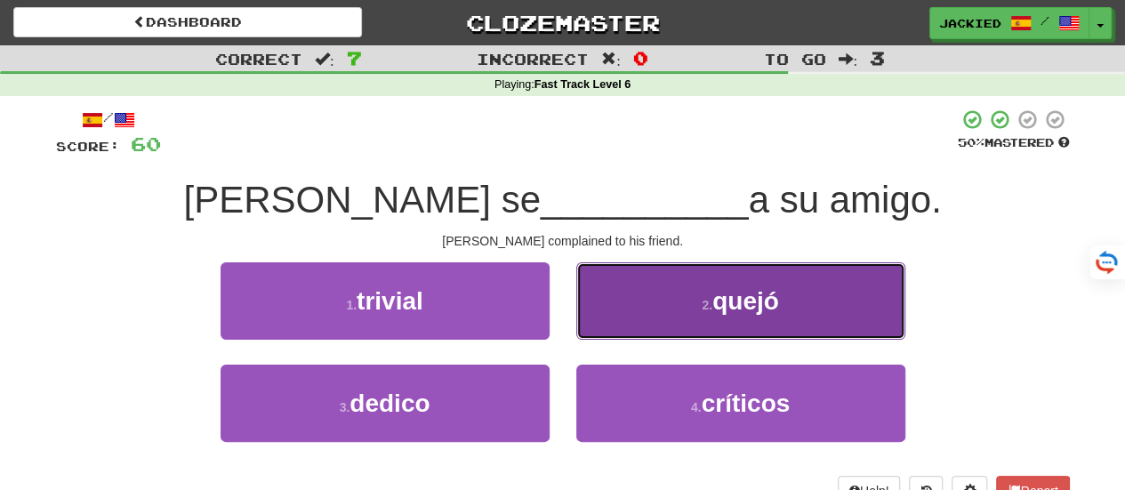
click at [678, 298] on button "2 . quejó" at bounding box center [740, 300] width 329 height 77
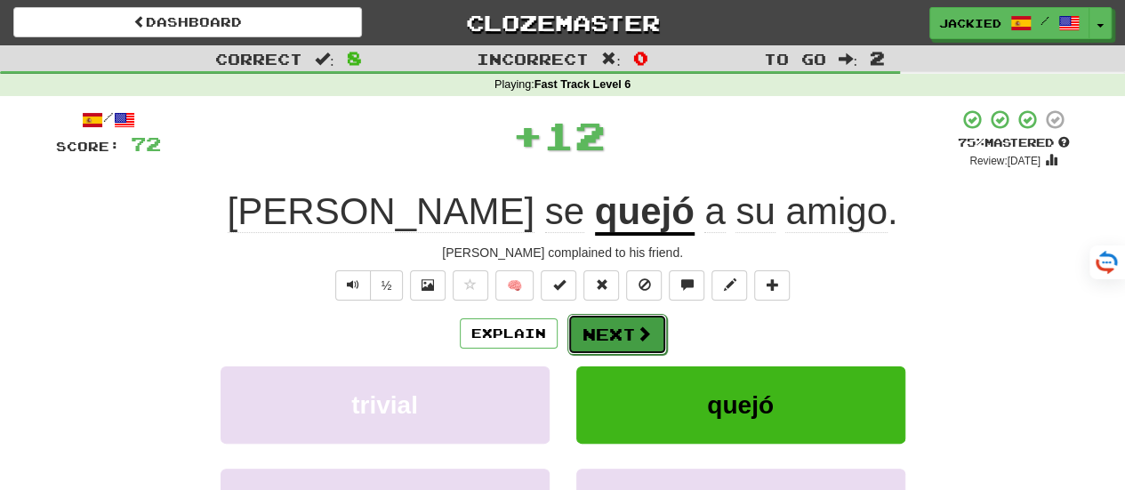
click at [599, 323] on button "Next" at bounding box center [618, 334] width 100 height 41
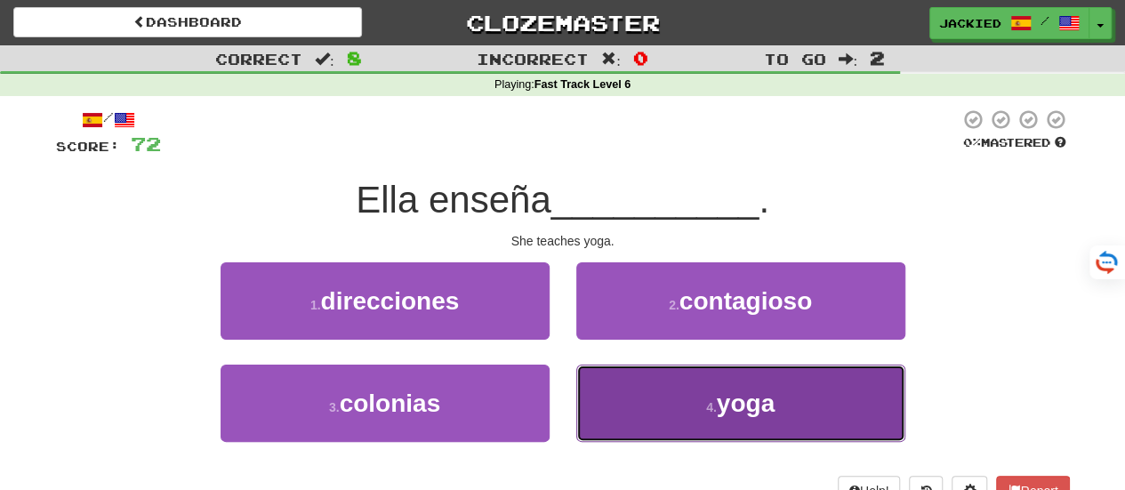
click at [670, 375] on button "4 . yoga" at bounding box center [740, 403] width 329 height 77
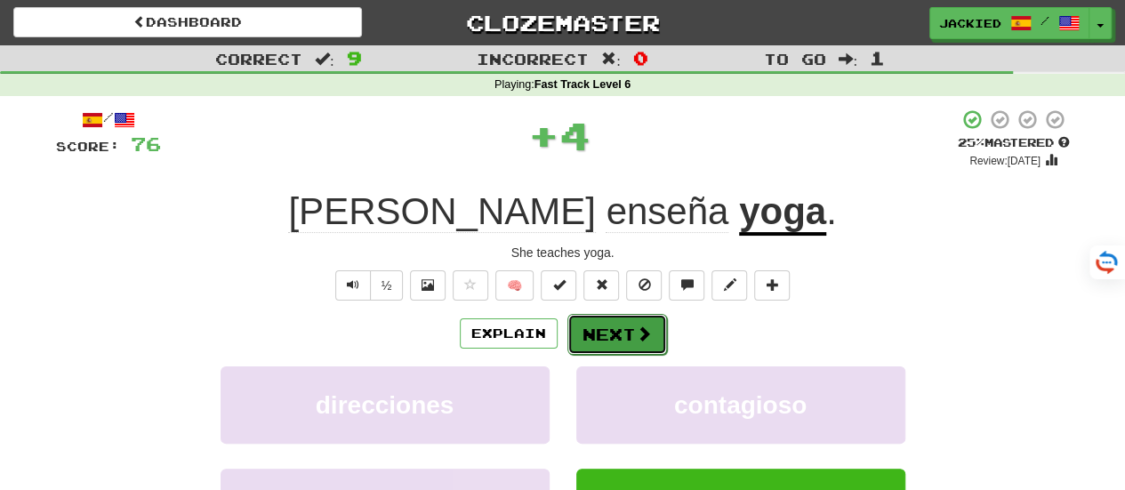
click at [598, 328] on button "Next" at bounding box center [618, 334] width 100 height 41
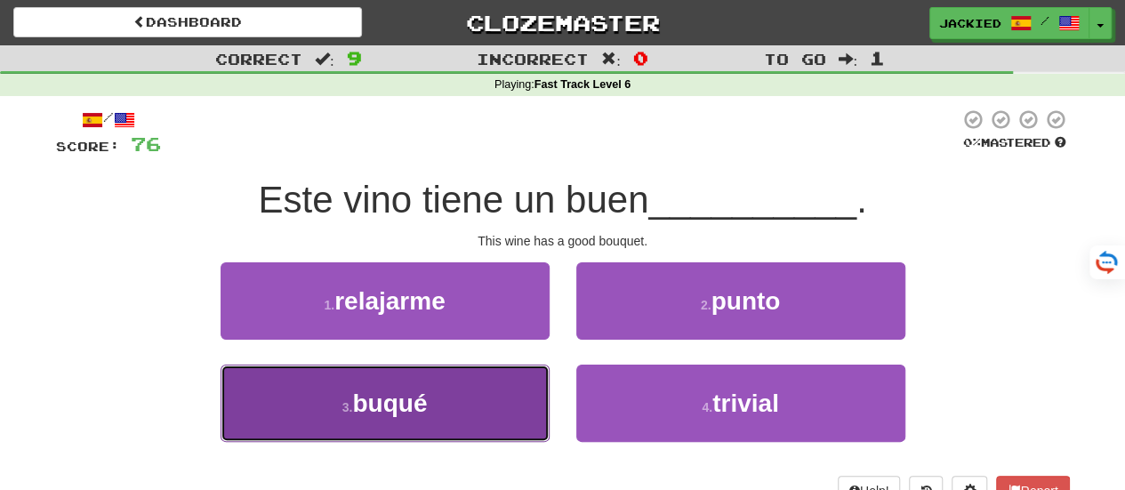
click at [474, 394] on button "3 . buqué" at bounding box center [385, 403] width 329 height 77
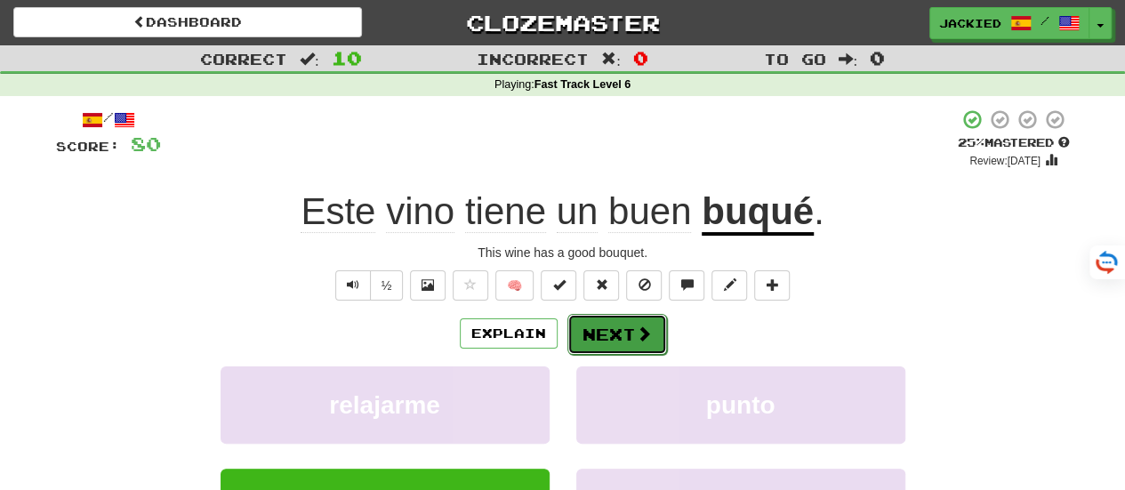
click at [603, 328] on button "Next" at bounding box center [618, 334] width 100 height 41
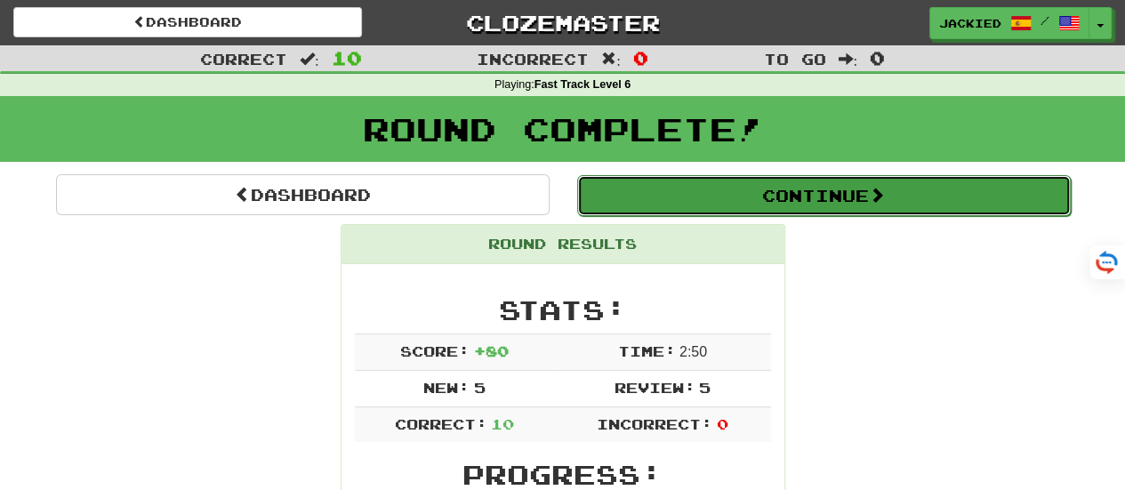
click at [763, 193] on button "Continue" at bounding box center [824, 195] width 494 height 41
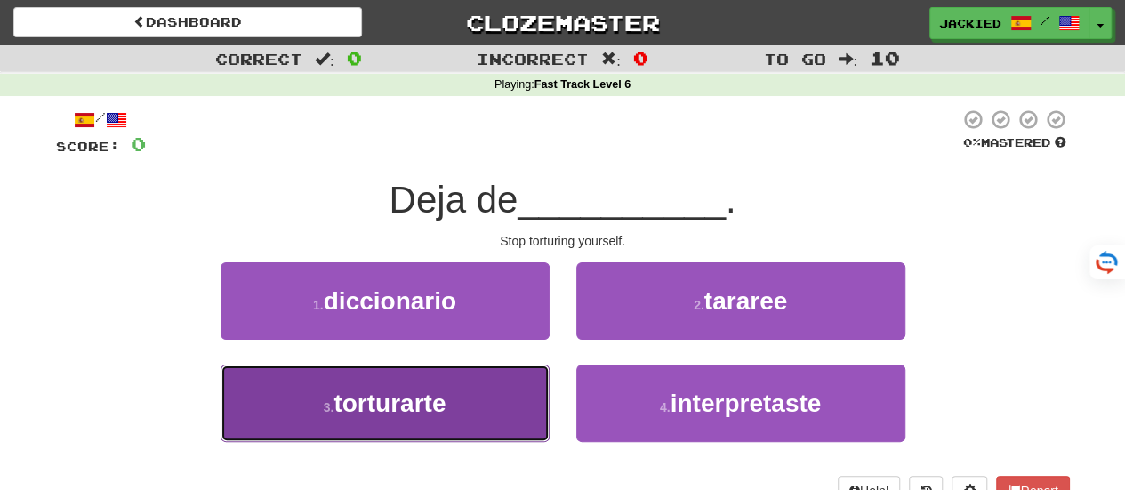
click at [473, 378] on button "3 . torturarte" at bounding box center [385, 403] width 329 height 77
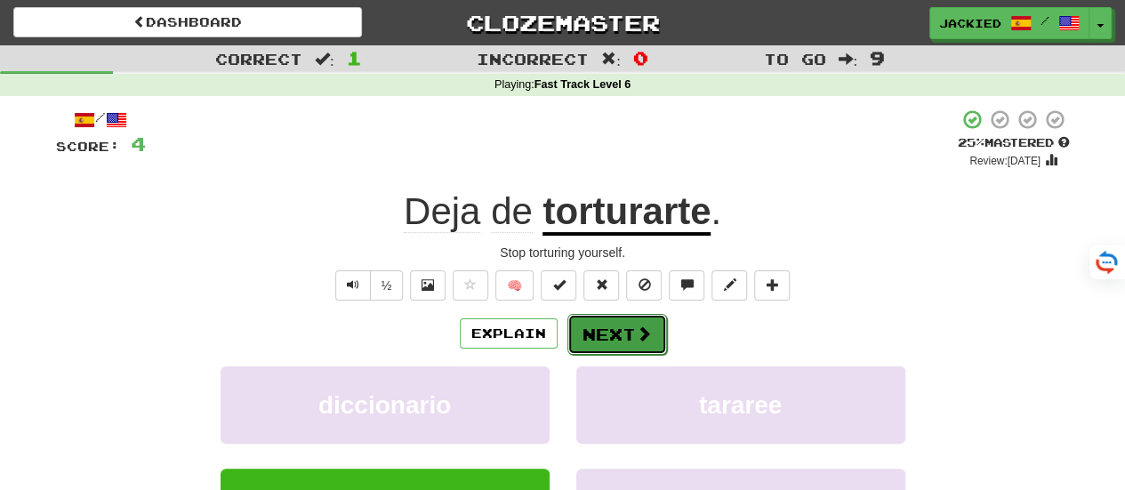
click at [605, 316] on button "Next" at bounding box center [618, 334] width 100 height 41
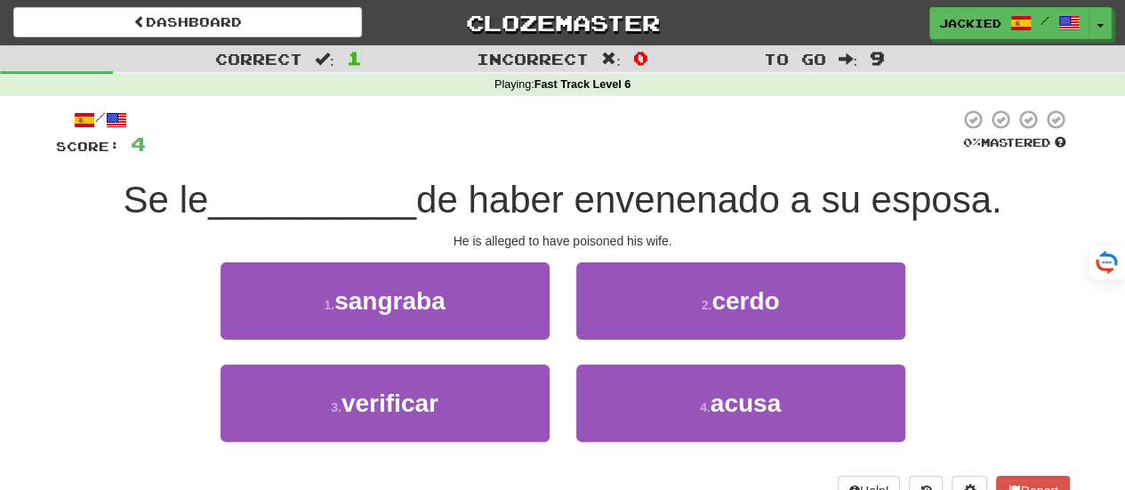
click at [604, 127] on div at bounding box center [553, 133] width 814 height 49
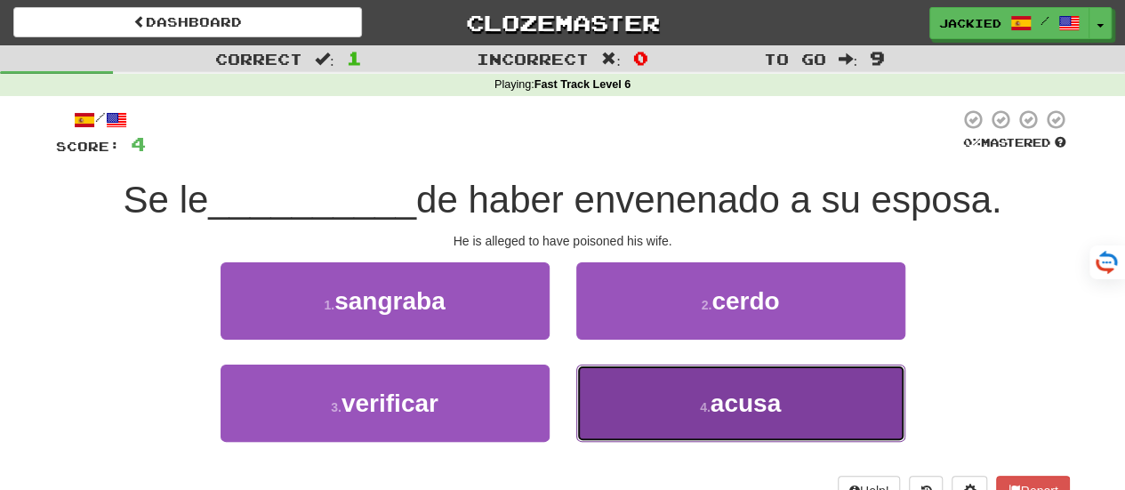
click at [655, 388] on button "4 . acusa" at bounding box center [740, 403] width 329 height 77
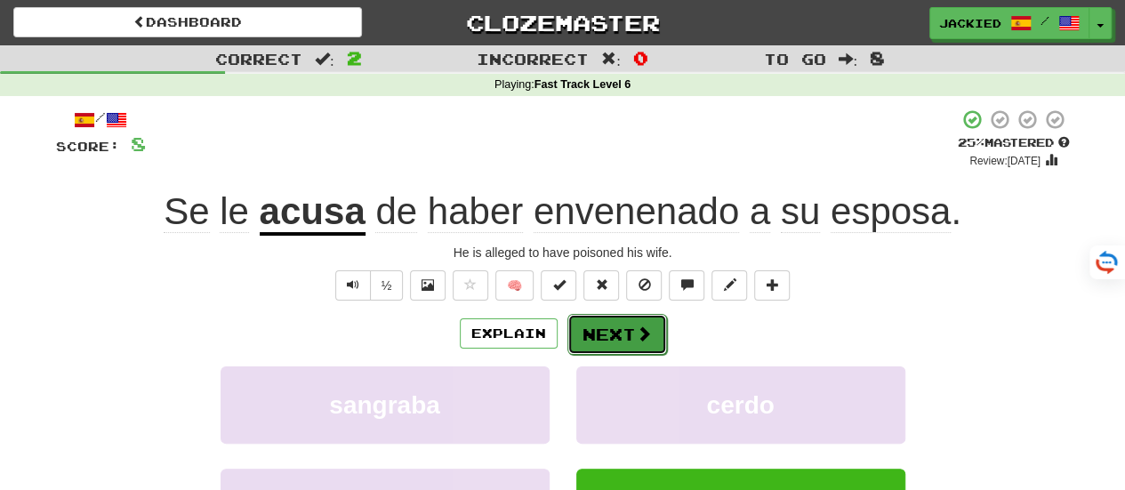
click at [604, 333] on button "Next" at bounding box center [618, 334] width 100 height 41
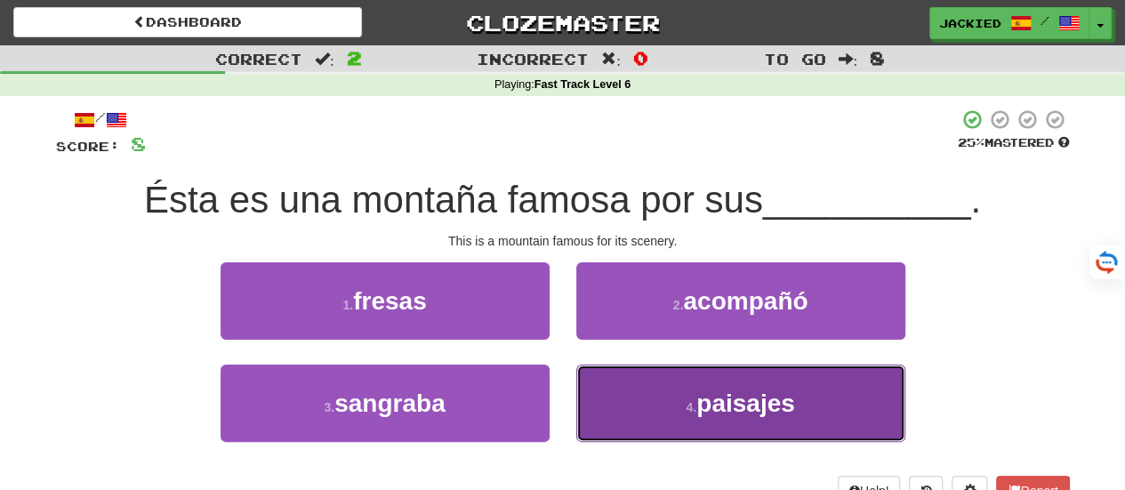
click at [672, 399] on button "4 . paisajes" at bounding box center [740, 403] width 329 height 77
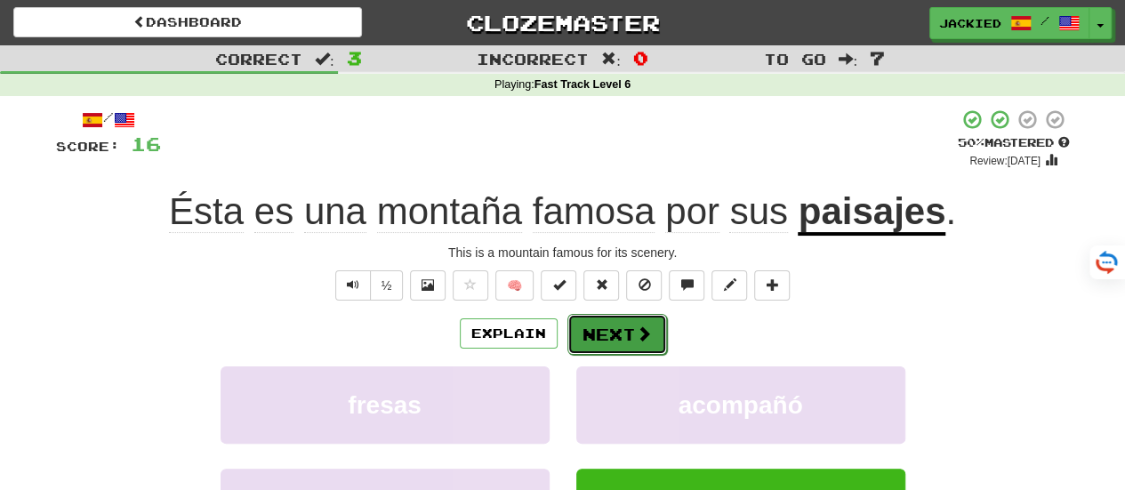
click at [614, 338] on button "Next" at bounding box center [618, 334] width 100 height 41
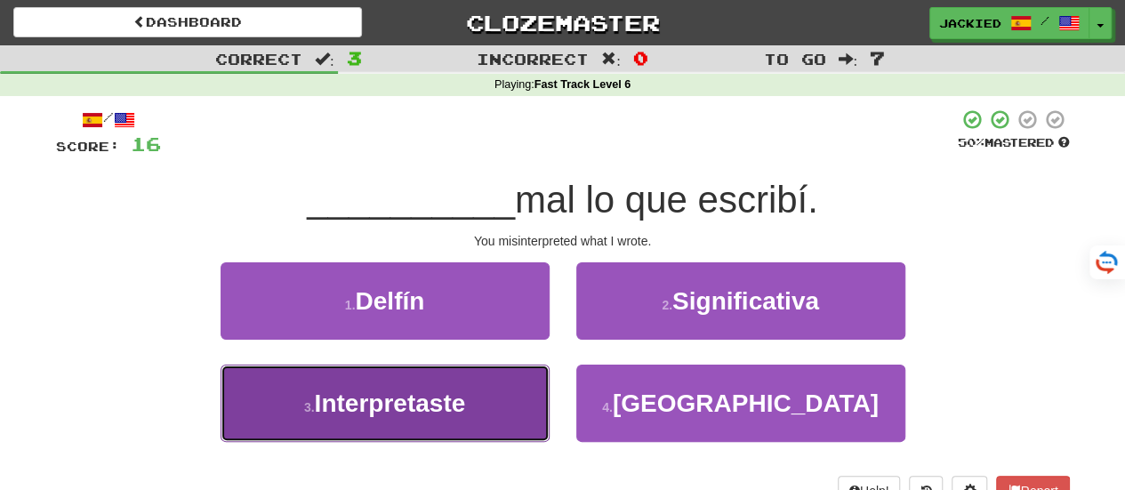
click at [466, 390] on span "Interpretaste" at bounding box center [390, 404] width 151 height 28
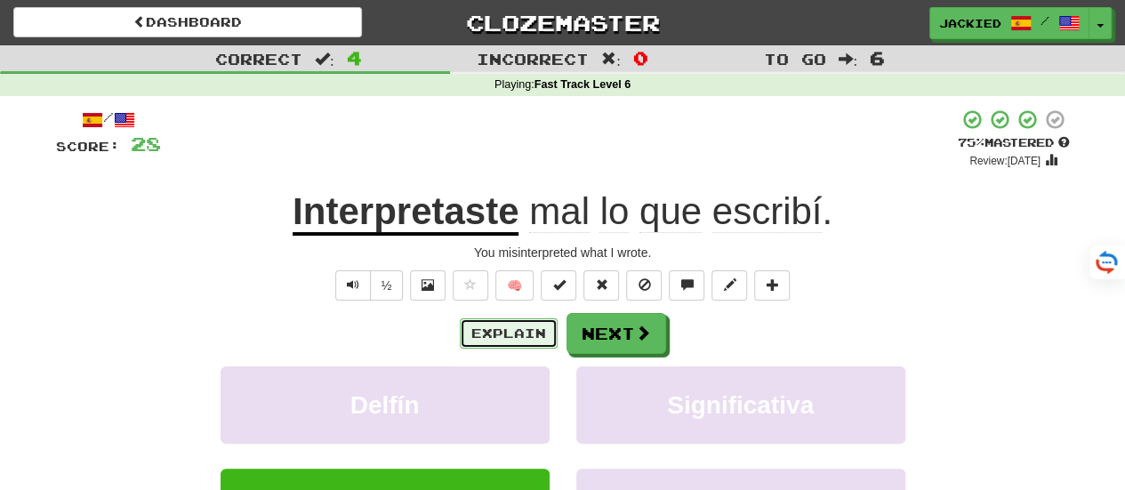
click at [553, 322] on button "Explain" at bounding box center [509, 333] width 98 height 30
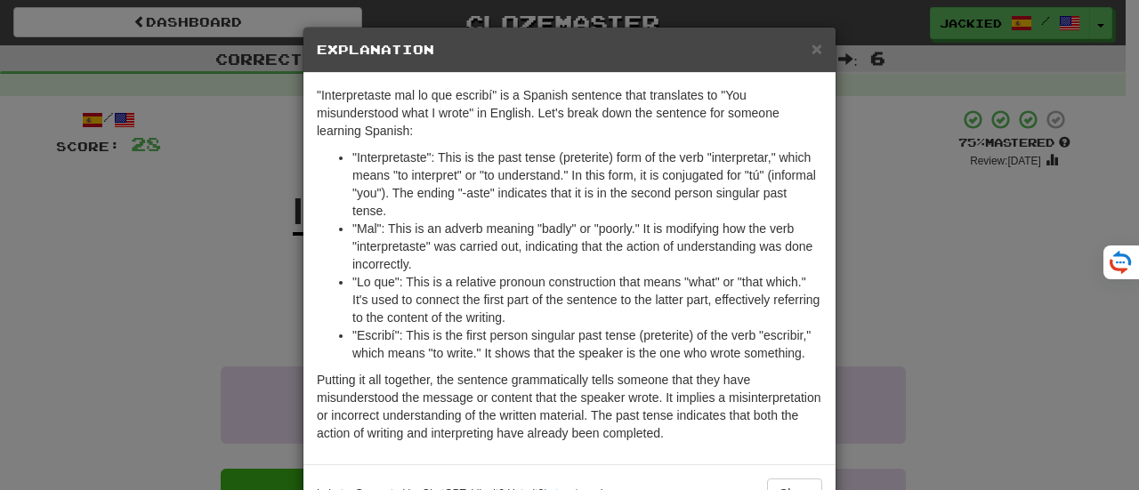
click at [863, 278] on div "× Explanation "Interpretaste mal lo que escribí" is a Spanish sentence that tra…" at bounding box center [569, 245] width 1139 height 490
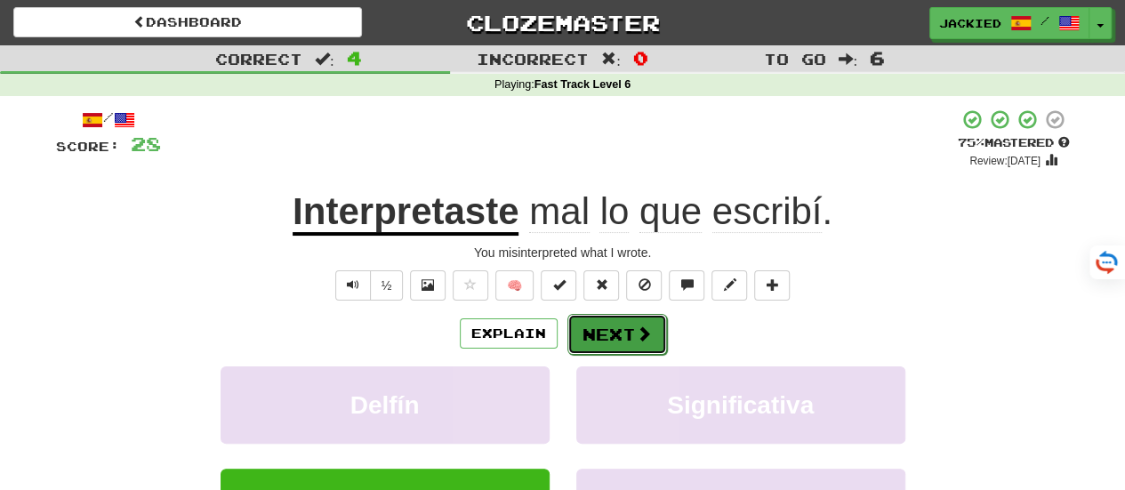
click at [606, 330] on button "Next" at bounding box center [618, 334] width 100 height 41
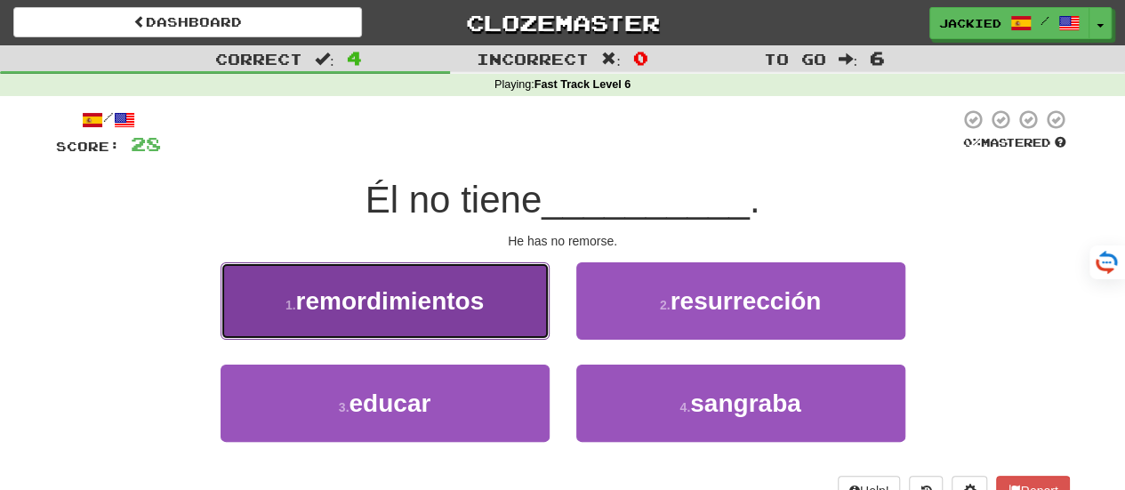
click at [480, 288] on span "remordimientos" at bounding box center [390, 301] width 189 height 28
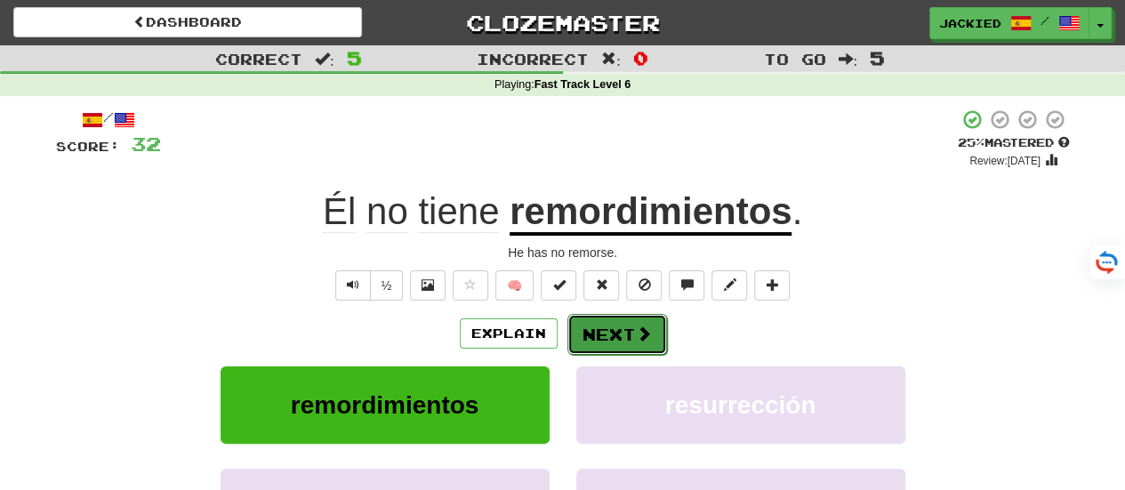
click at [589, 318] on button "Next" at bounding box center [618, 334] width 100 height 41
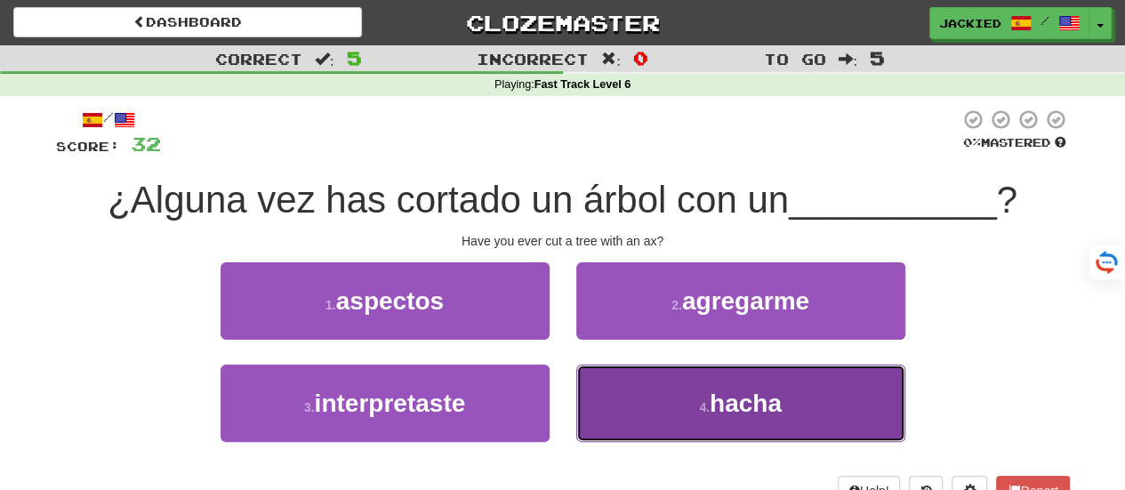
click at [610, 382] on button "4 . hacha" at bounding box center [740, 403] width 329 height 77
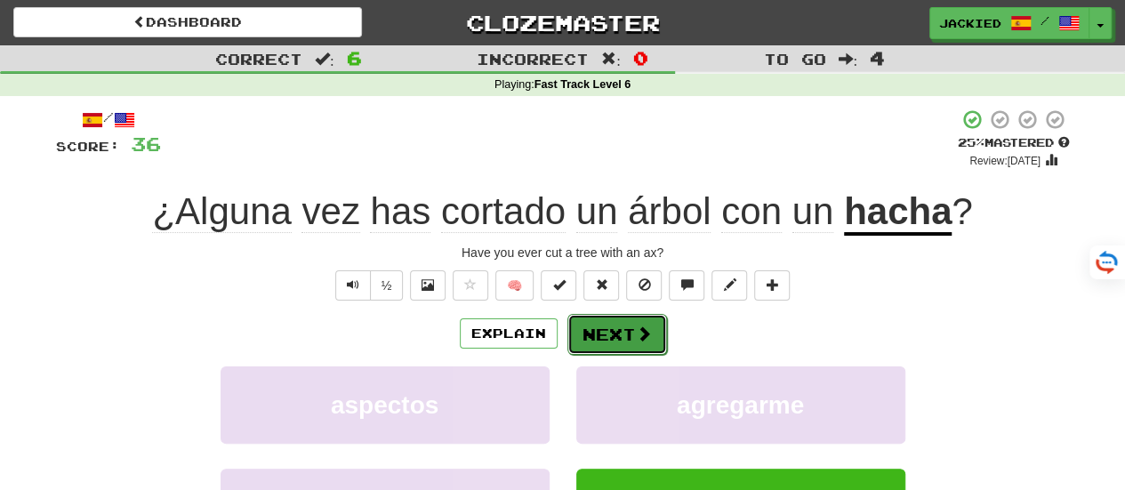
click at [620, 321] on button "Next" at bounding box center [618, 334] width 100 height 41
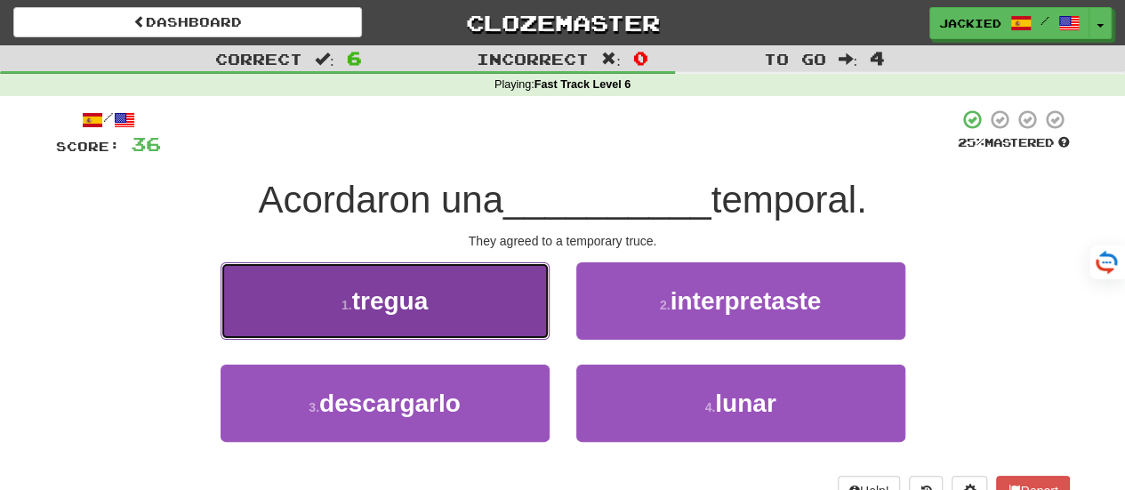
click at [376, 287] on span "tregua" at bounding box center [390, 301] width 77 height 28
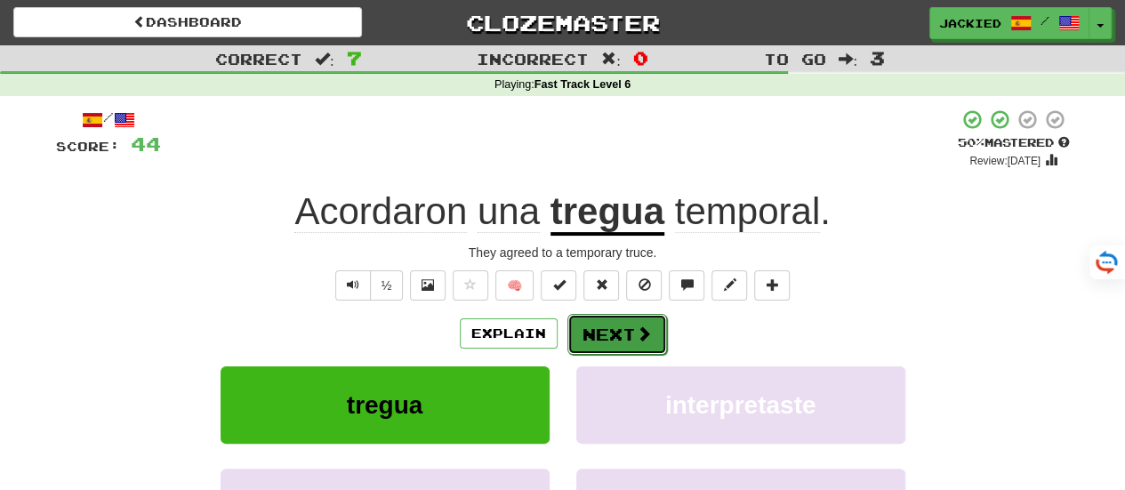
click at [586, 323] on button "Next" at bounding box center [618, 334] width 100 height 41
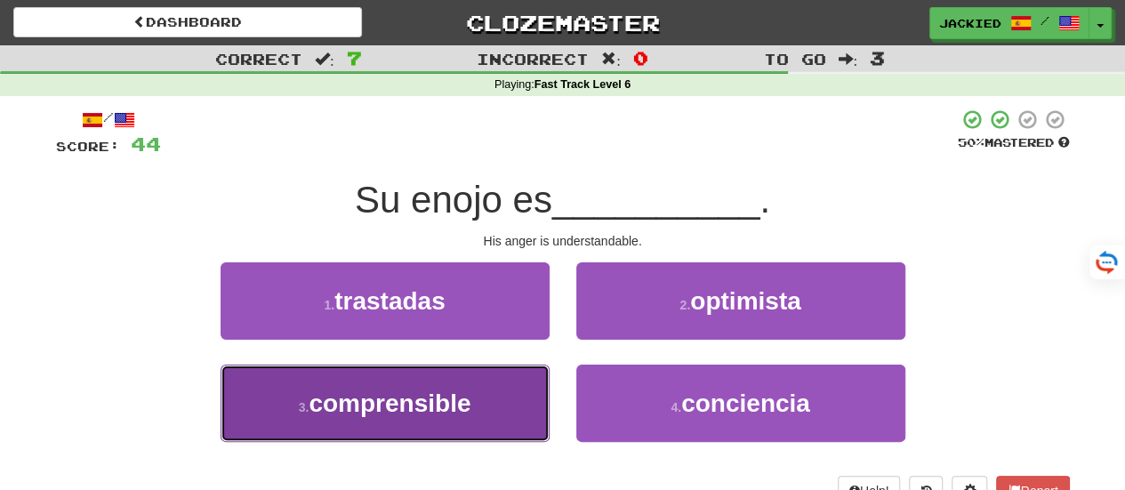
click at [445, 390] on span "comprensible" at bounding box center [390, 404] width 162 height 28
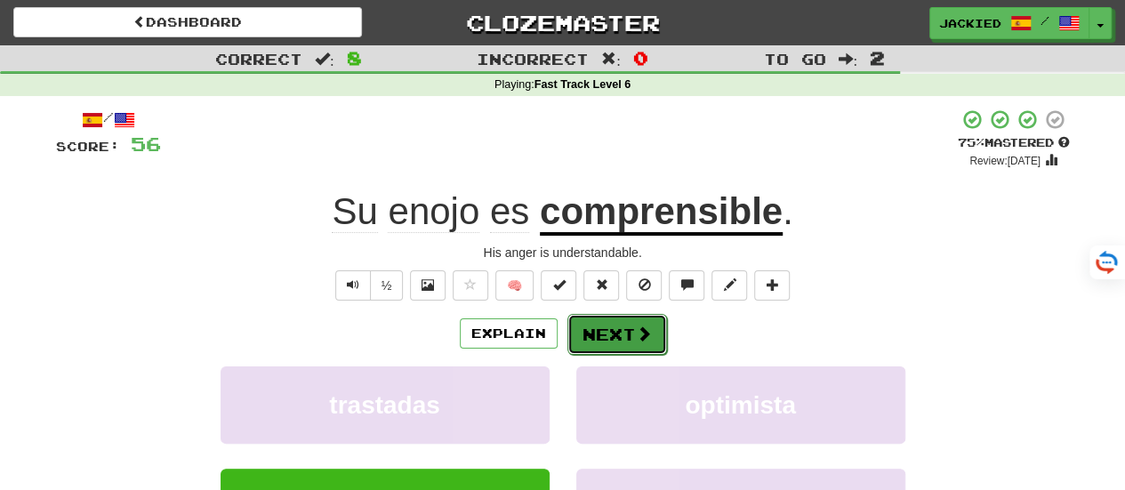
click at [586, 327] on button "Next" at bounding box center [618, 334] width 100 height 41
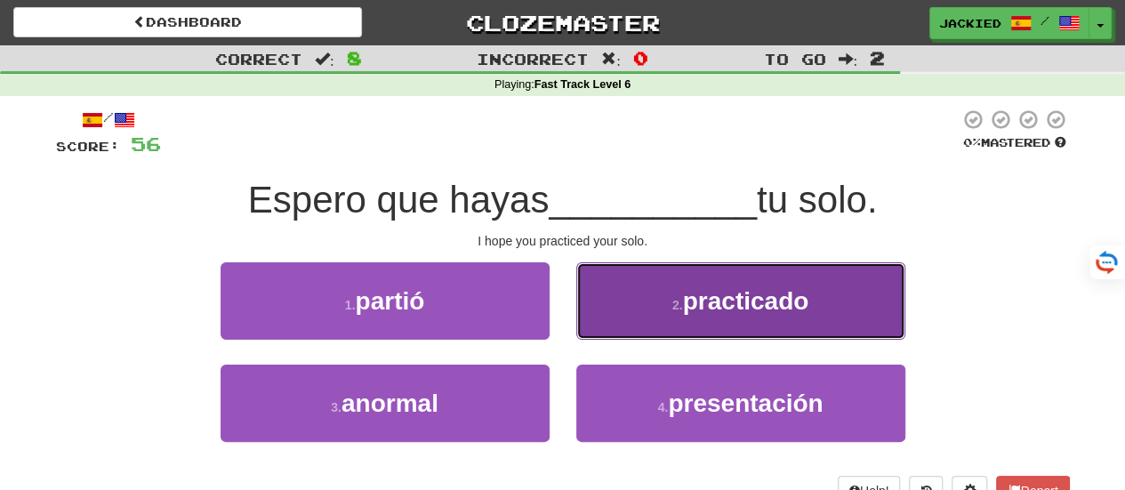
click at [725, 293] on span "practicado" at bounding box center [746, 301] width 126 height 28
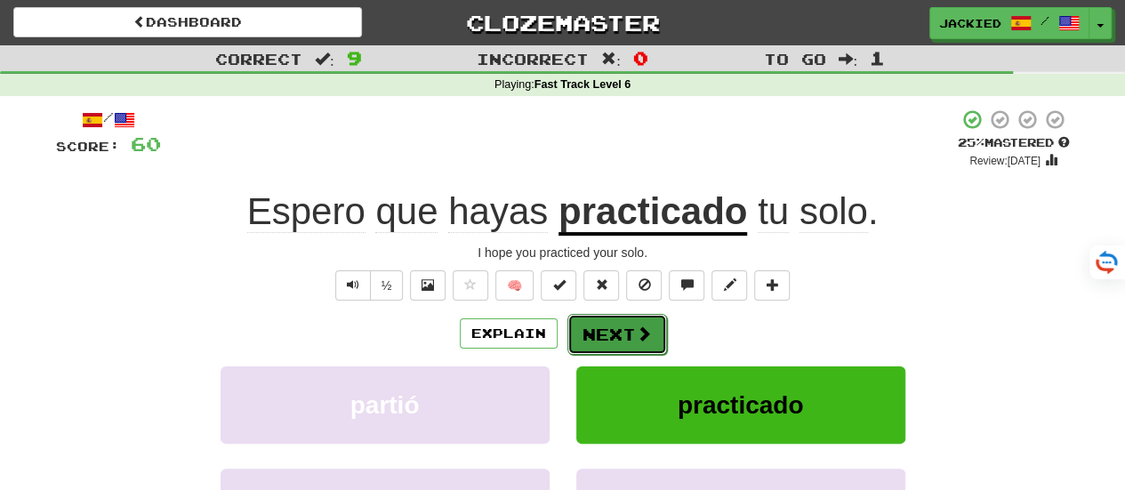
click at [639, 326] on span at bounding box center [644, 334] width 16 height 16
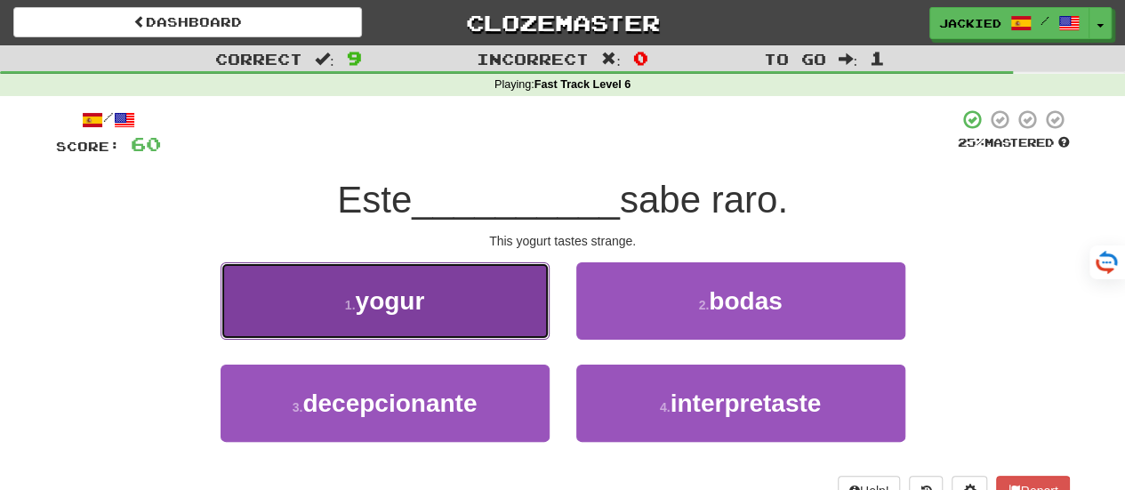
click at [456, 309] on button "1 . yogur" at bounding box center [385, 300] width 329 height 77
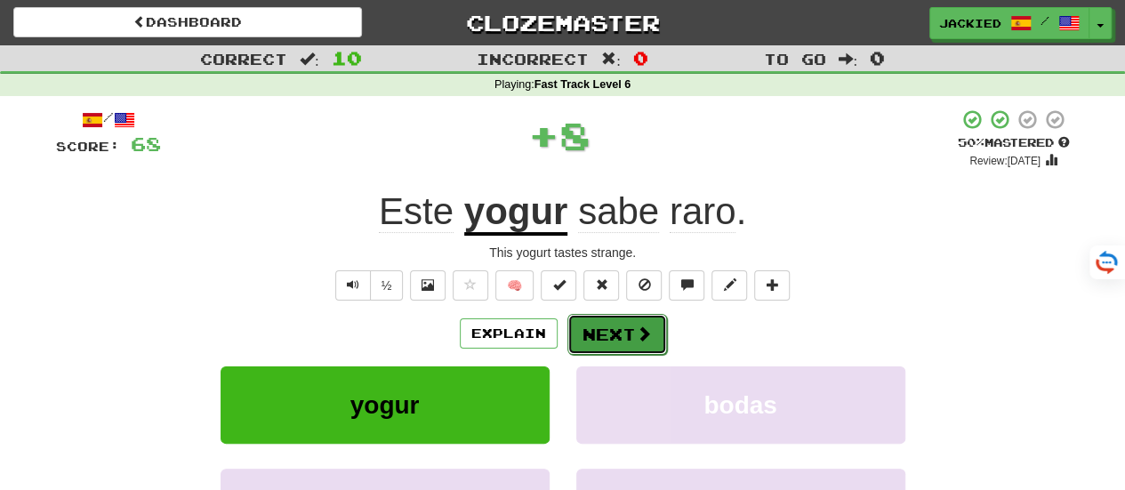
click at [617, 320] on button "Next" at bounding box center [618, 334] width 100 height 41
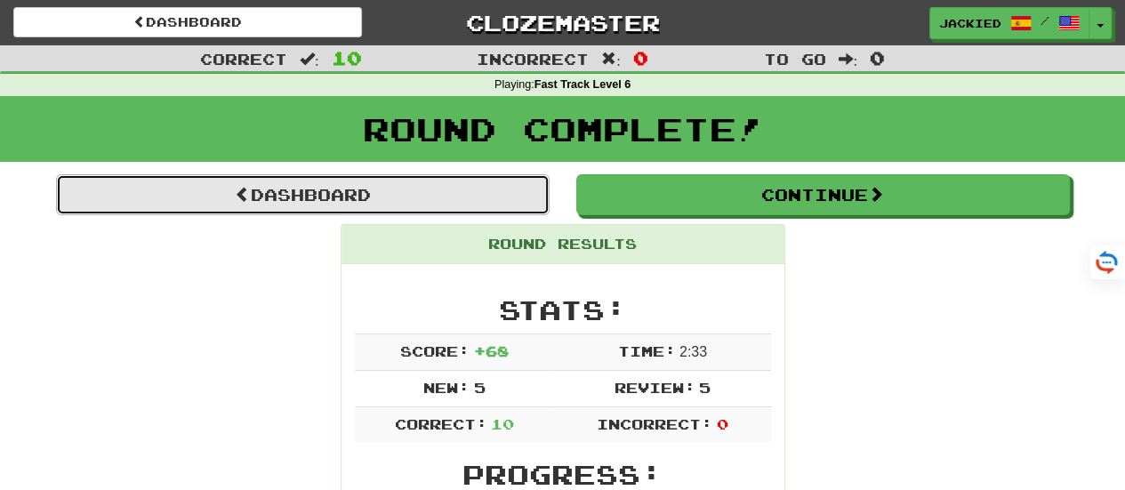
click at [313, 190] on link "Dashboard" at bounding box center [303, 194] width 494 height 41
